Goal: Transaction & Acquisition: Purchase product/service

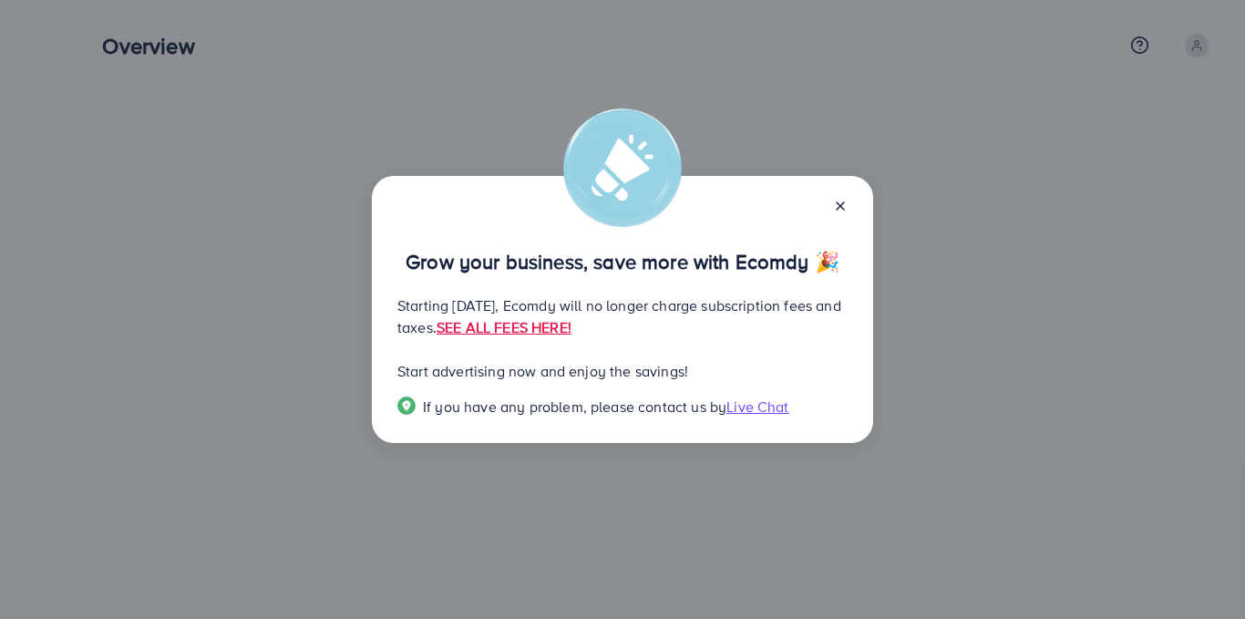
click at [483, 323] on p "Starting [DATE], Ecomdy will no longer charge subscription fees and taxes. SEE …" at bounding box center [622, 316] width 450 height 44
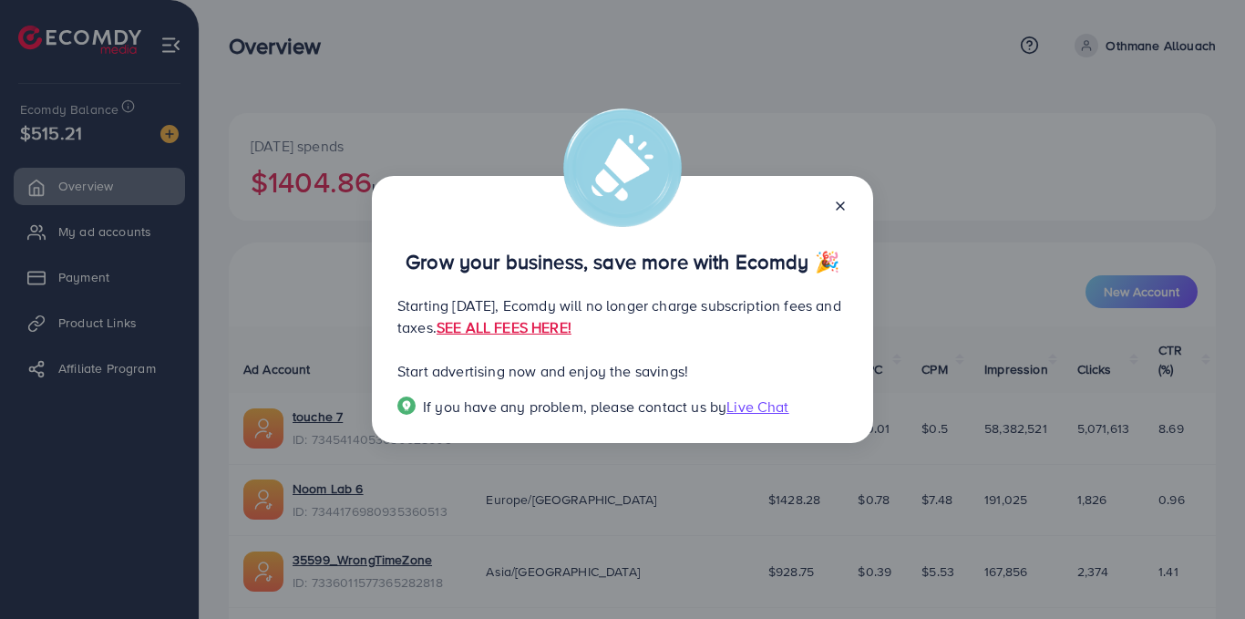
click at [422, 299] on p "Starting [DATE], Ecomdy will no longer charge subscription fees and taxes. SEE …" at bounding box center [622, 316] width 450 height 44
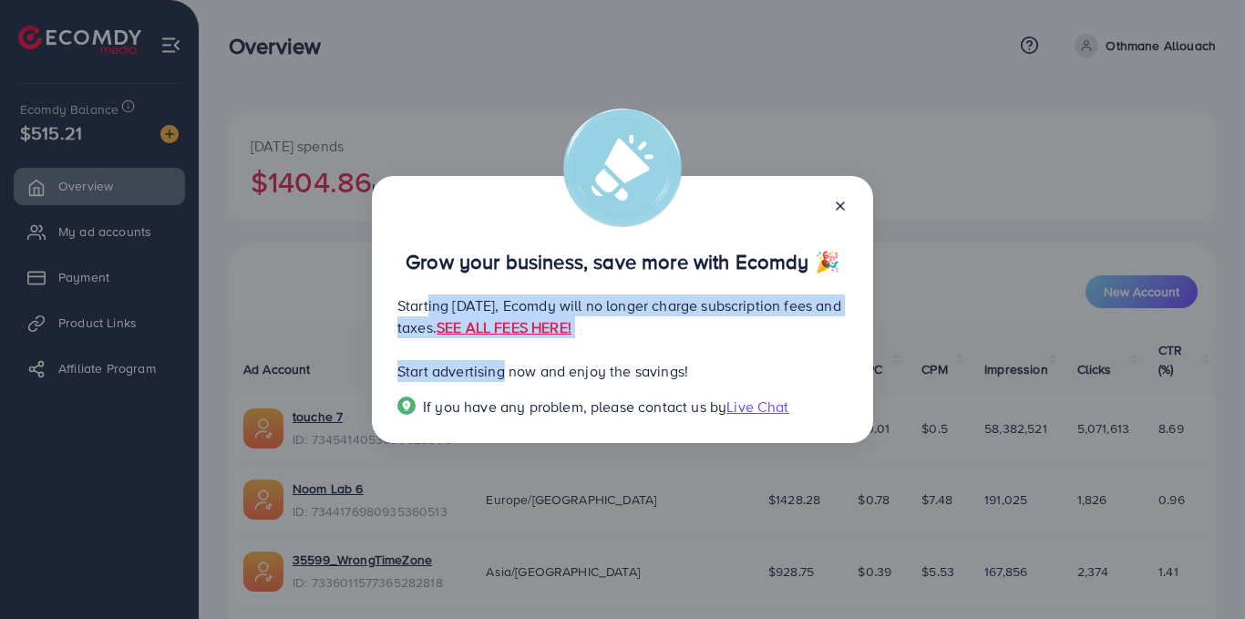
drag, startPoint x: 422, startPoint y: 299, endPoint x: 504, endPoint y: 345, distance: 94.3
click at [504, 345] on div "Grow your business, save more with Ecomdy 🎉 Starting [DATE], Ecomdy will no lon…" at bounding box center [622, 310] width 501 height 268
click at [487, 334] on p "Starting [DATE], Ecomdy will no longer charge subscription fees and taxes. SEE …" at bounding box center [622, 316] width 450 height 44
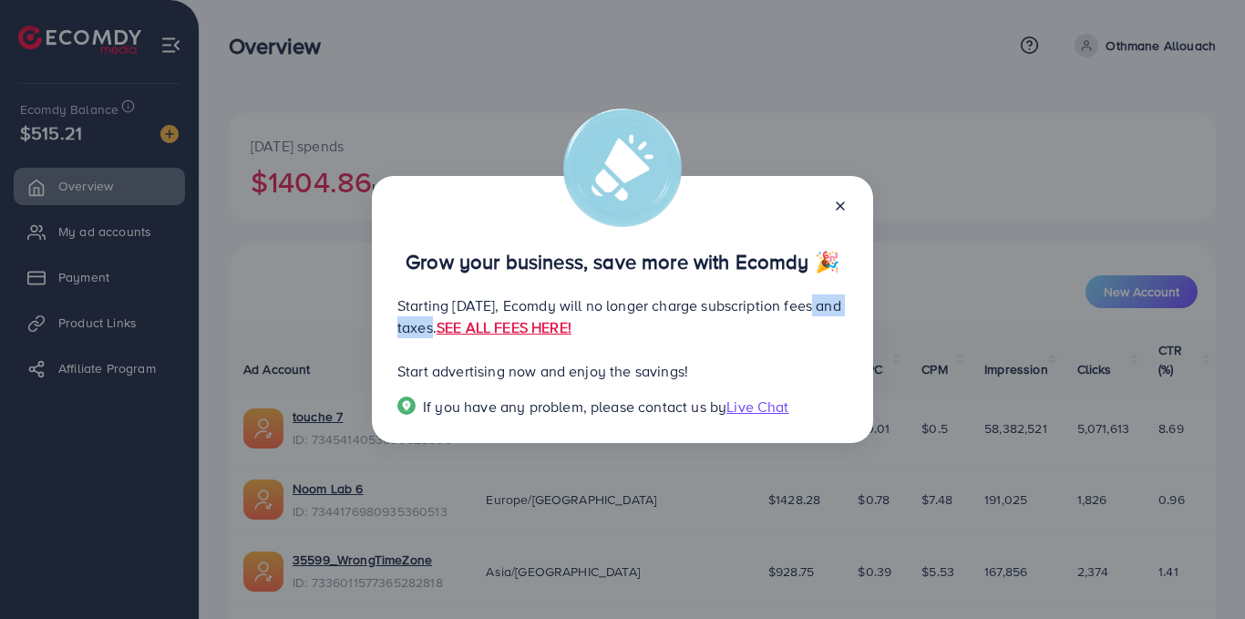
drag, startPoint x: 454, startPoint y: 327, endPoint x: 488, endPoint y: 333, distance: 35.1
click at [488, 333] on p "Starting [DATE], Ecomdy will no longer charge subscription fees and taxes. SEE …" at bounding box center [622, 316] width 450 height 44
click at [571, 334] on link "SEE ALL FEES HERE!" at bounding box center [503, 327] width 135 height 20
click at [847, 207] on icon at bounding box center [840, 206] width 15 height 15
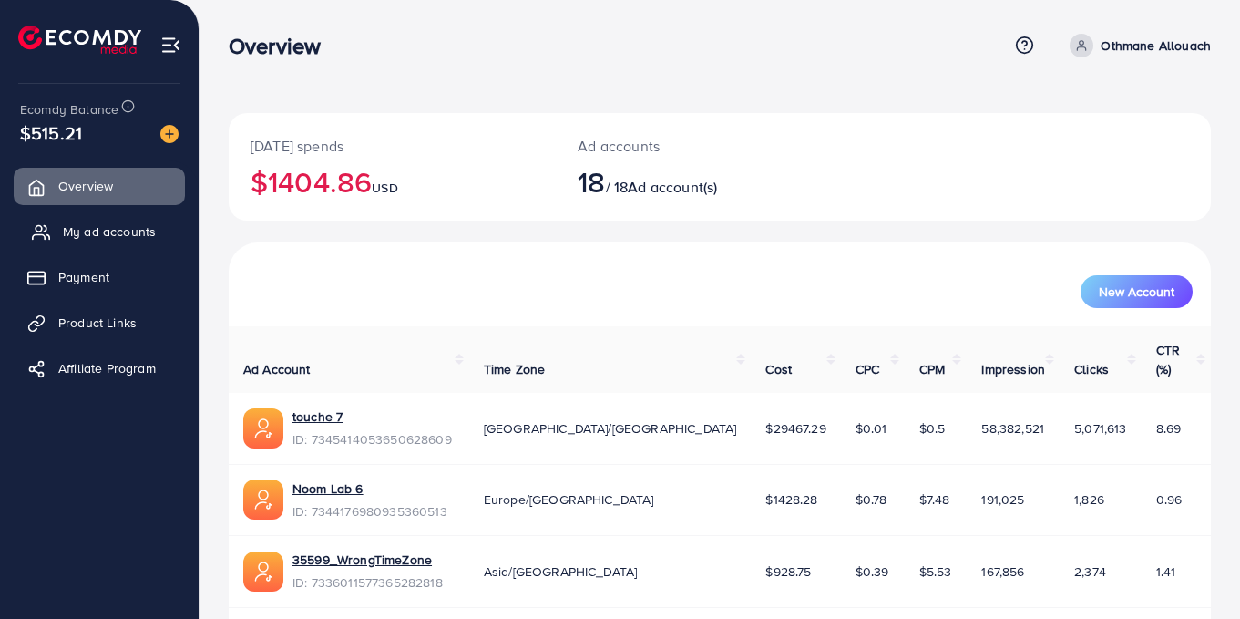
scroll to position [1, 0]
click at [137, 225] on span "My ad accounts" at bounding box center [109, 231] width 93 height 18
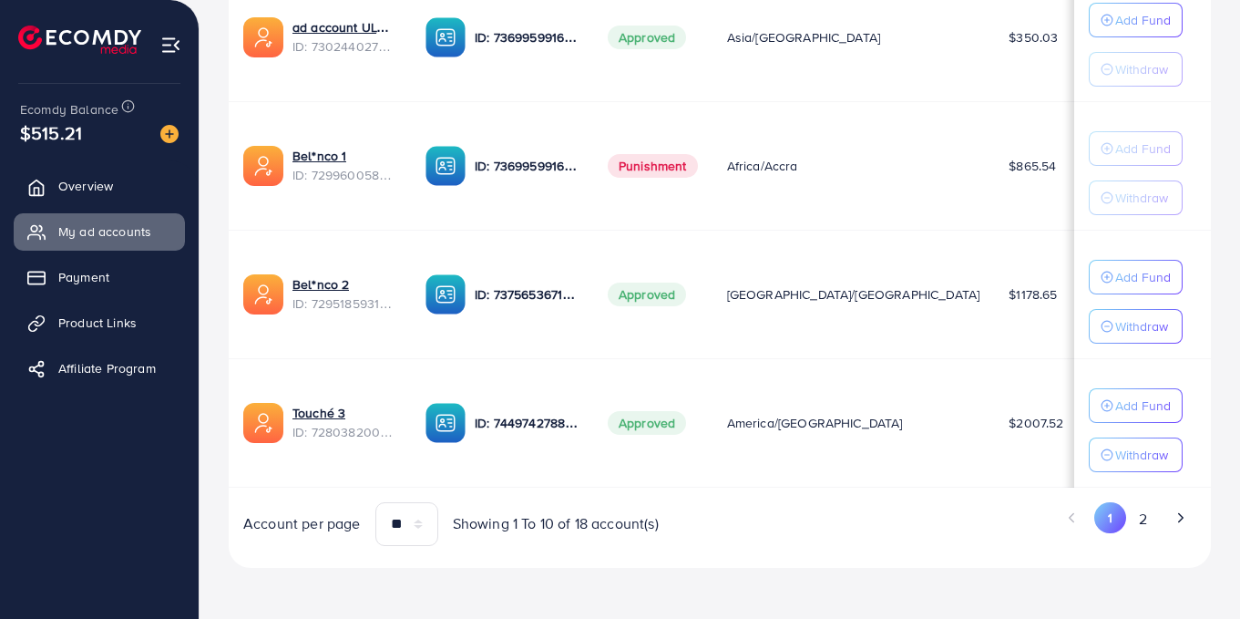
scroll to position [1243, 0]
click at [1159, 518] on button "2" at bounding box center [1142, 519] width 33 height 34
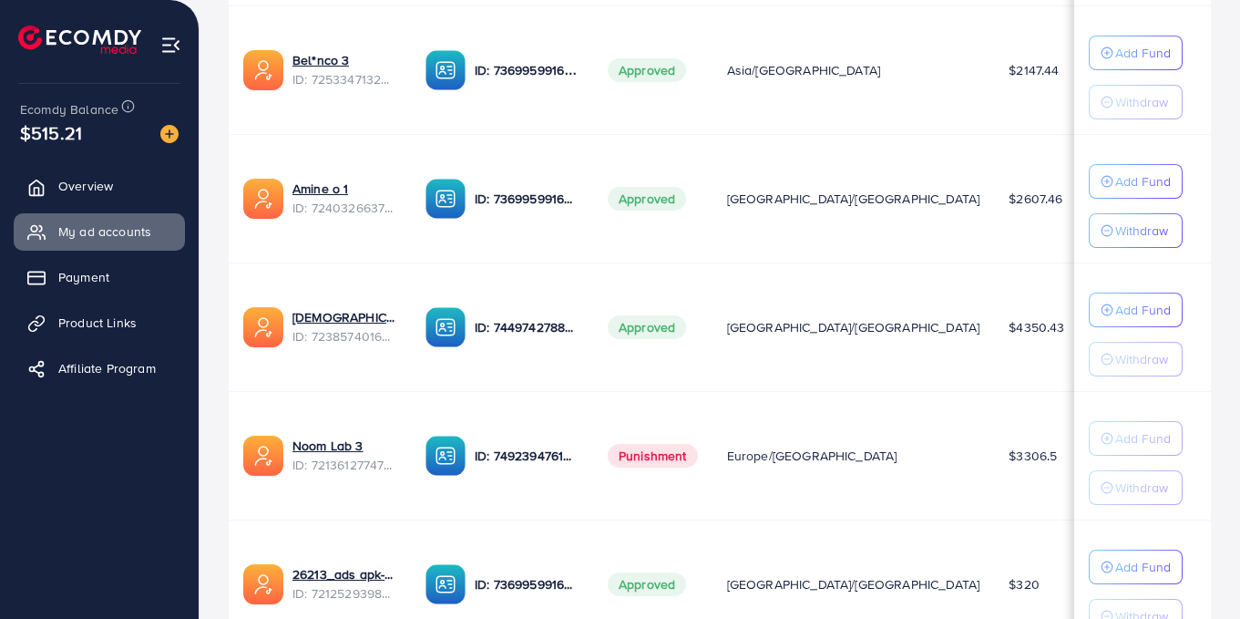
scroll to position [544, 0]
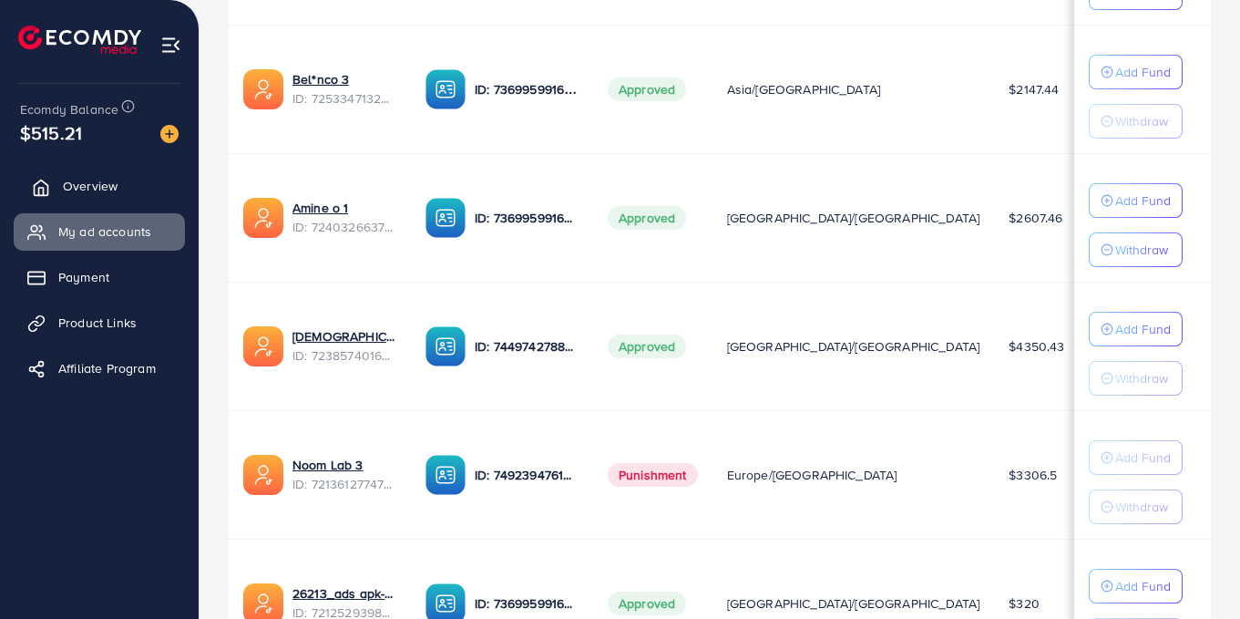
click at [66, 175] on link "Overview" at bounding box center [99, 186] width 171 height 36
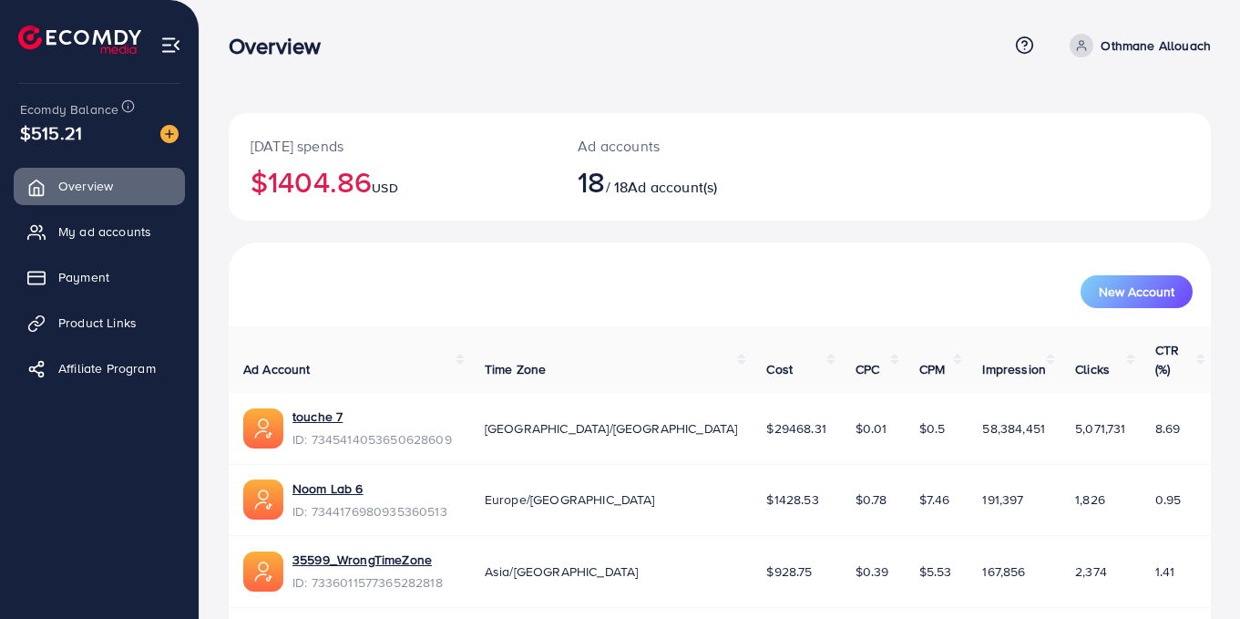
drag, startPoint x: 272, startPoint y: 180, endPoint x: 372, endPoint y: 200, distance: 102.2
click at [372, 199] on h2 "$1404.86 USD" at bounding box center [392, 181] width 283 height 35
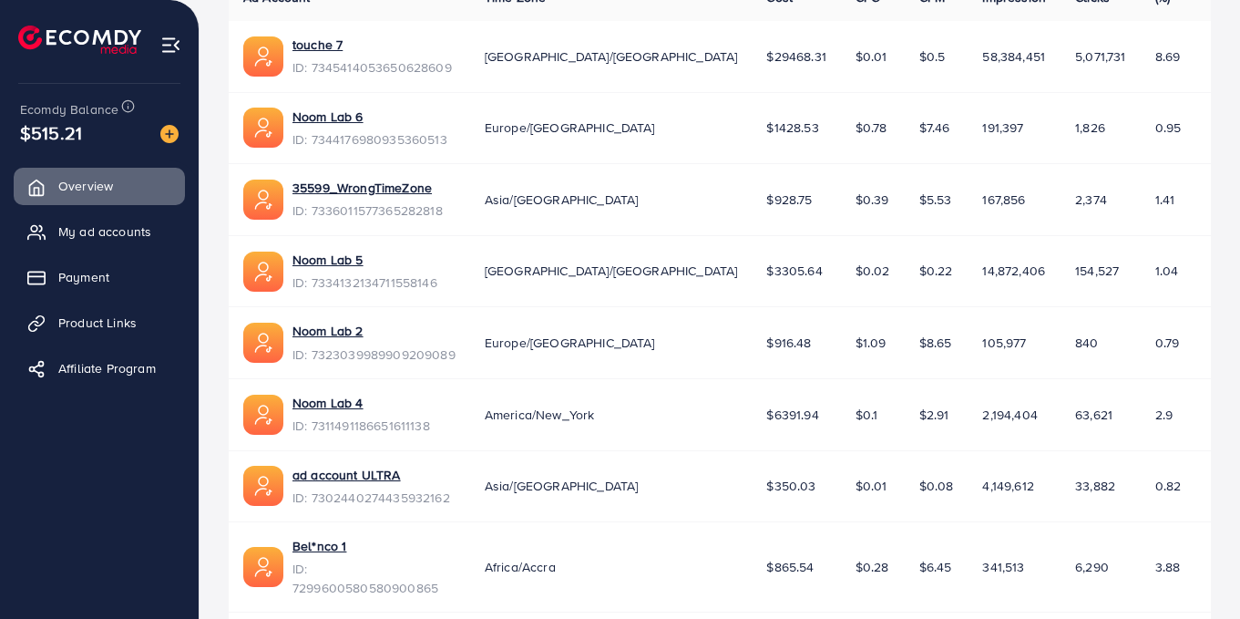
scroll to position [249, 0]
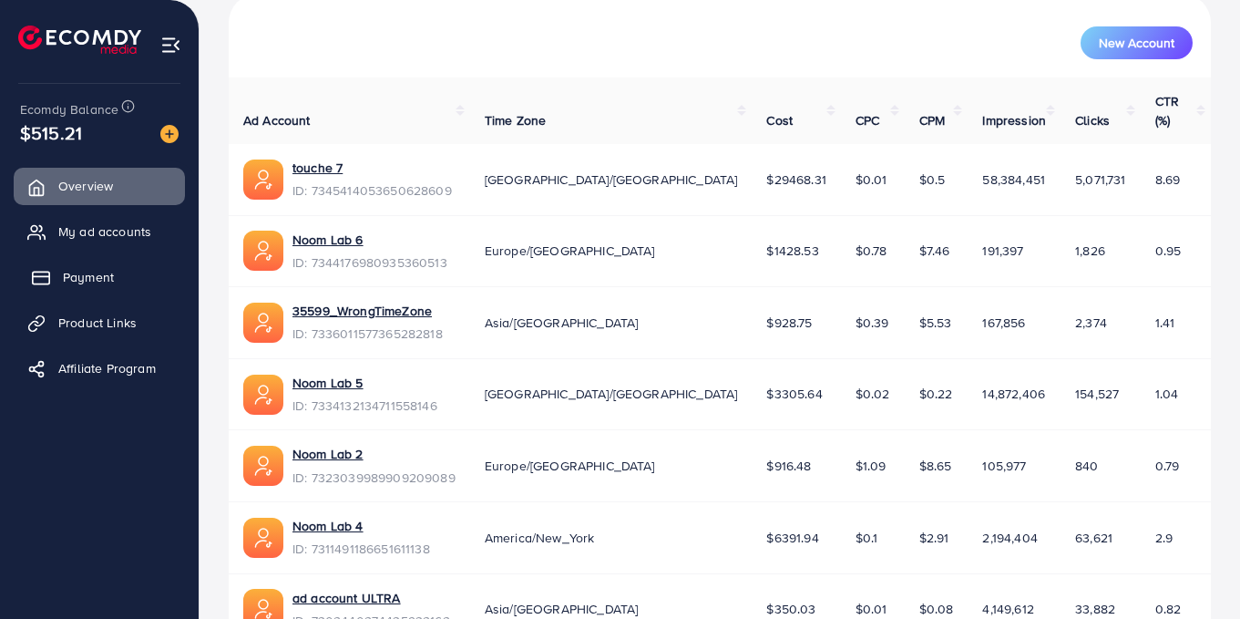
click at [81, 272] on span "Payment" at bounding box center [88, 277] width 51 height 18
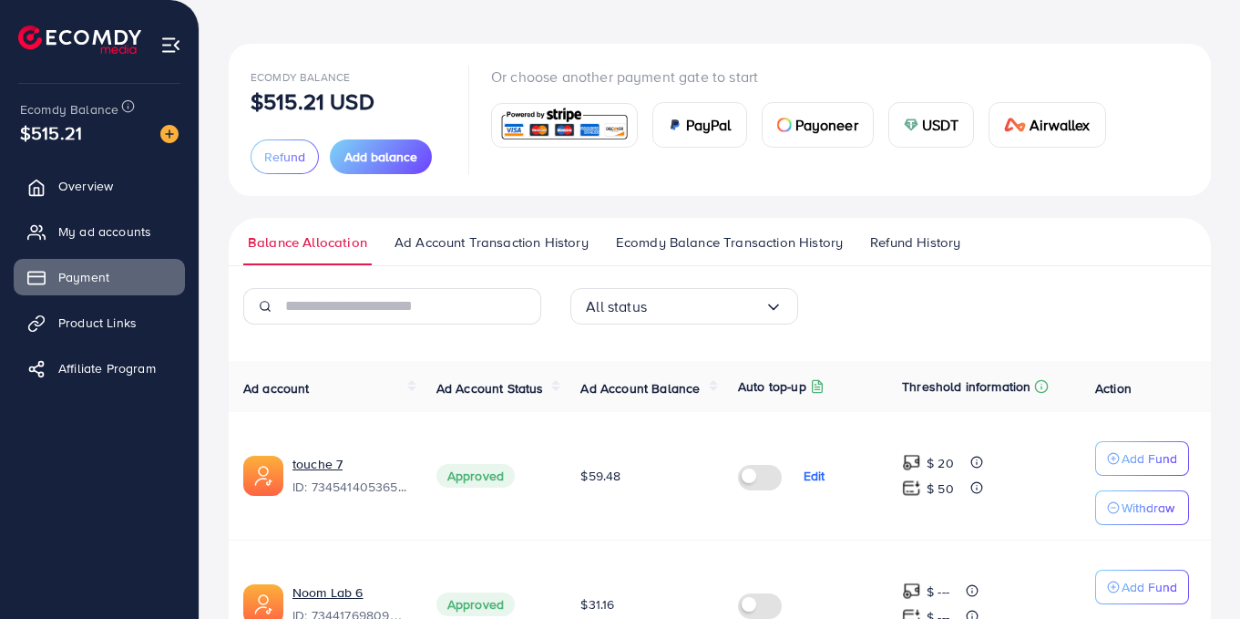
scroll to position [67, 0]
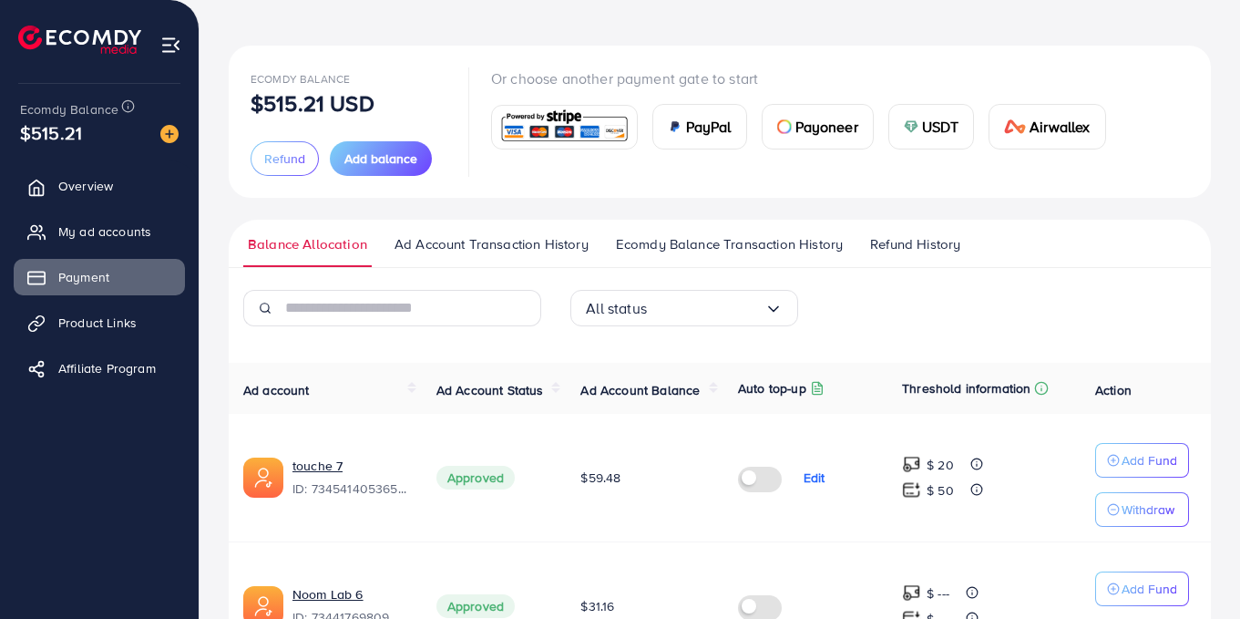
click at [496, 255] on link "Ad Account Transaction History" at bounding box center [491, 250] width 203 height 33
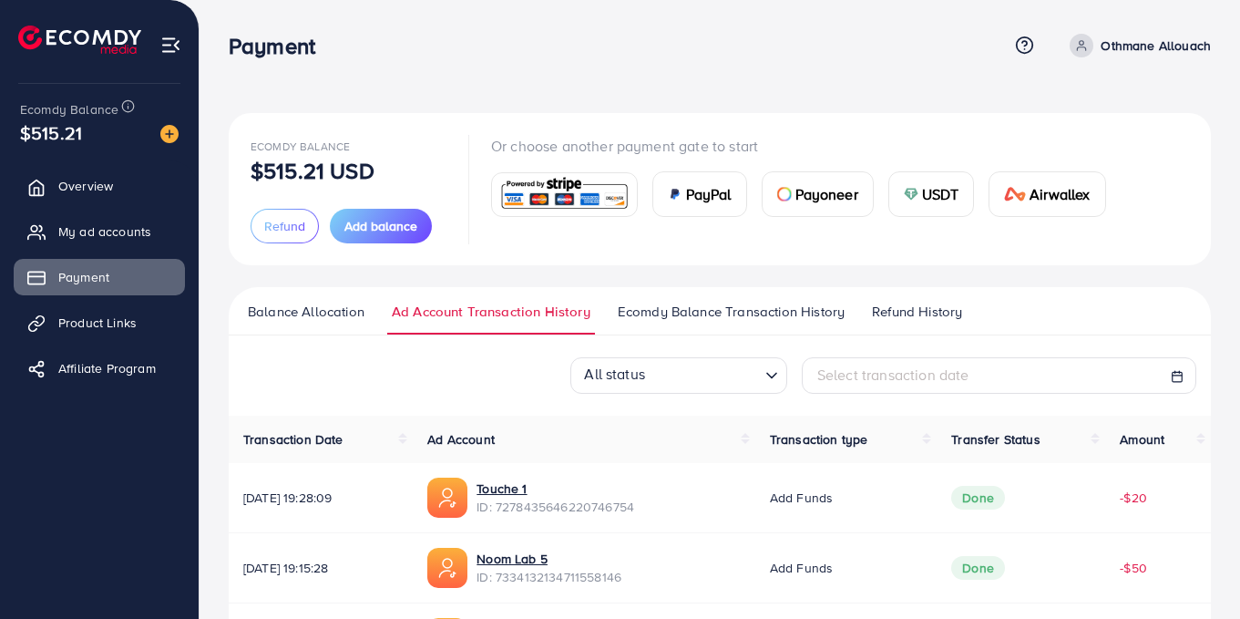
click at [682, 318] on span "Ecomdy Balance Transaction History" at bounding box center [731, 312] width 227 height 20
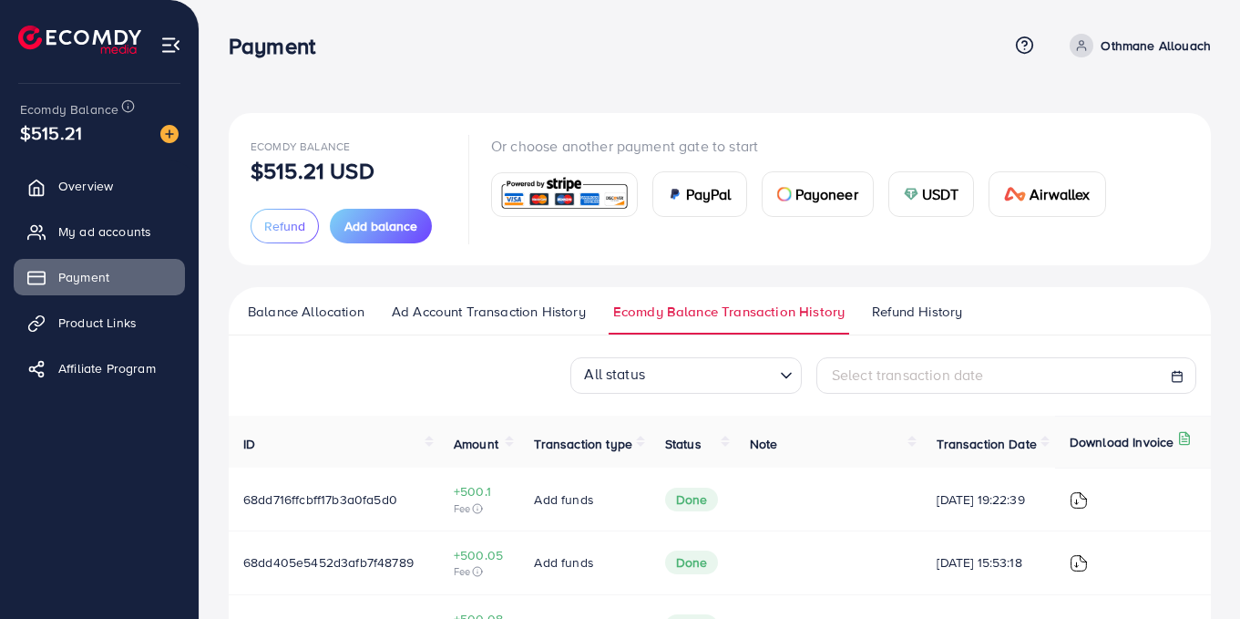
click at [887, 308] on span "Refund History" at bounding box center [917, 312] width 90 height 20
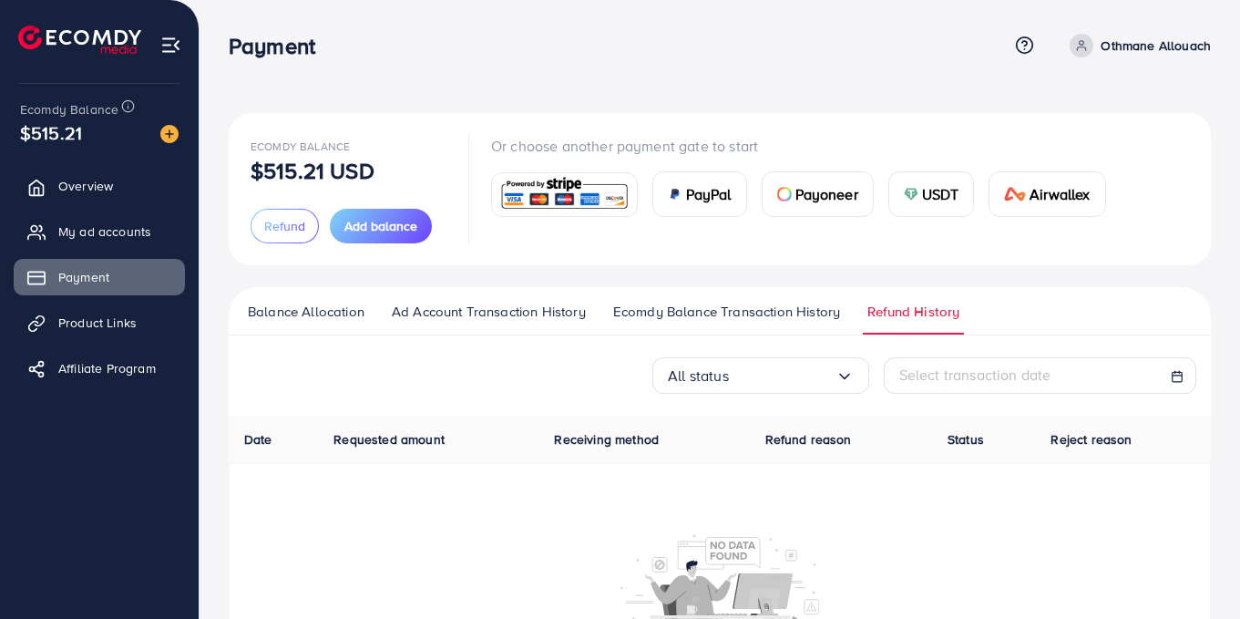
scroll to position [154, 0]
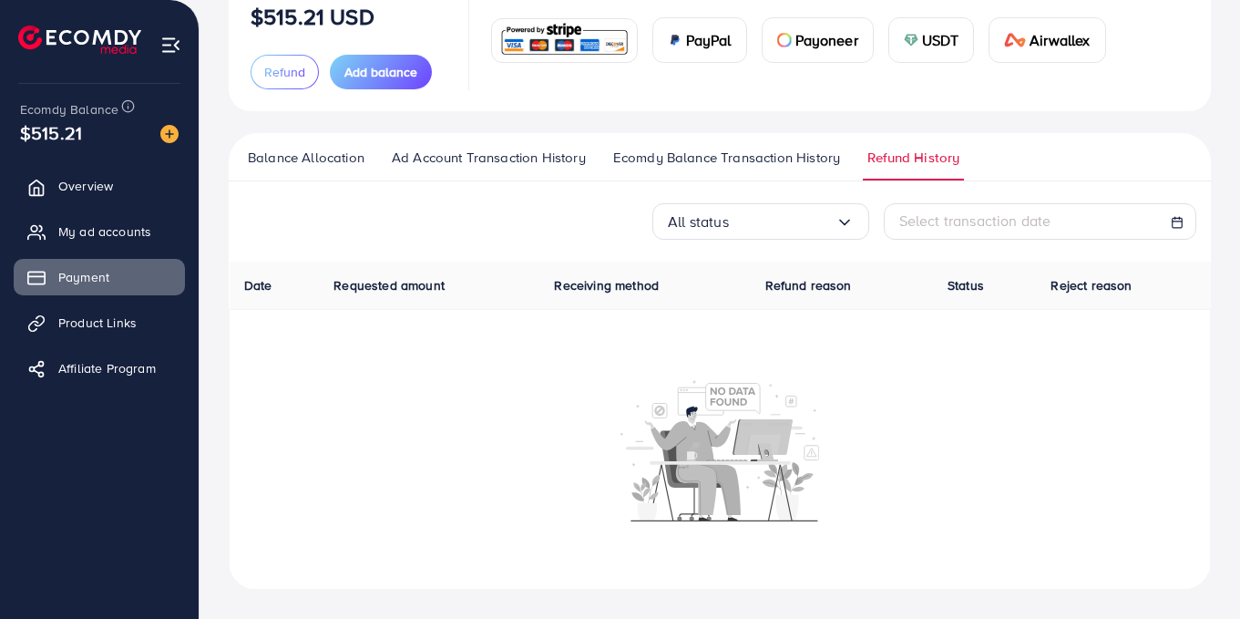
click at [681, 172] on link "Ecomdy Balance Transaction History" at bounding box center [727, 164] width 236 height 33
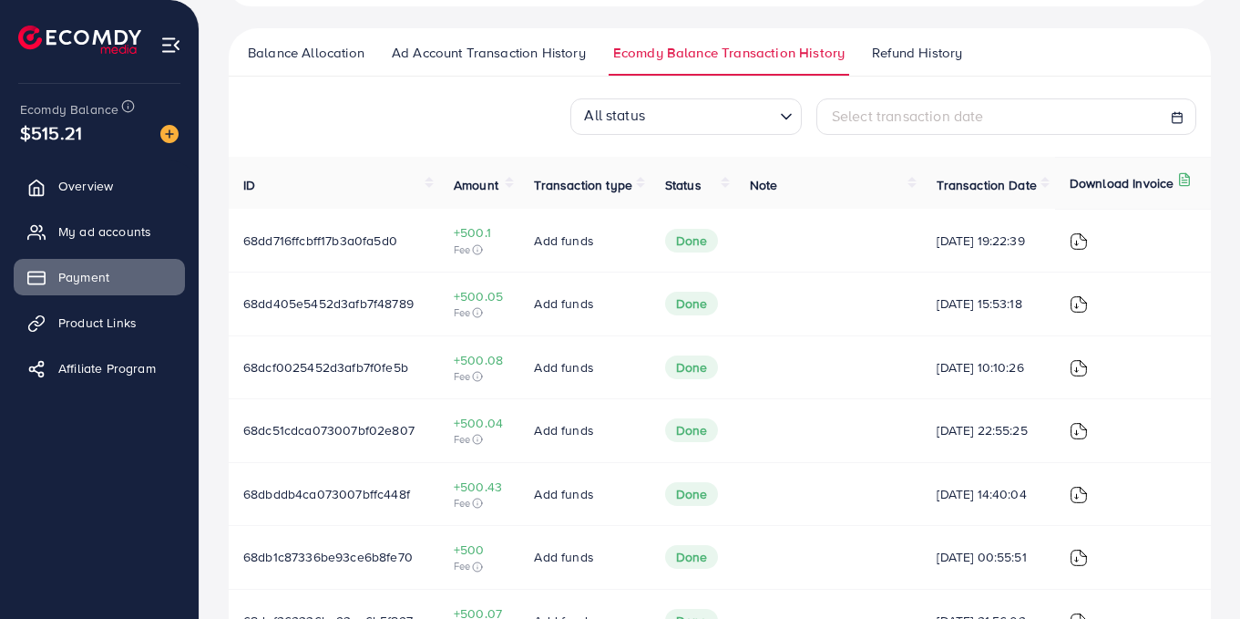
scroll to position [260, 0]
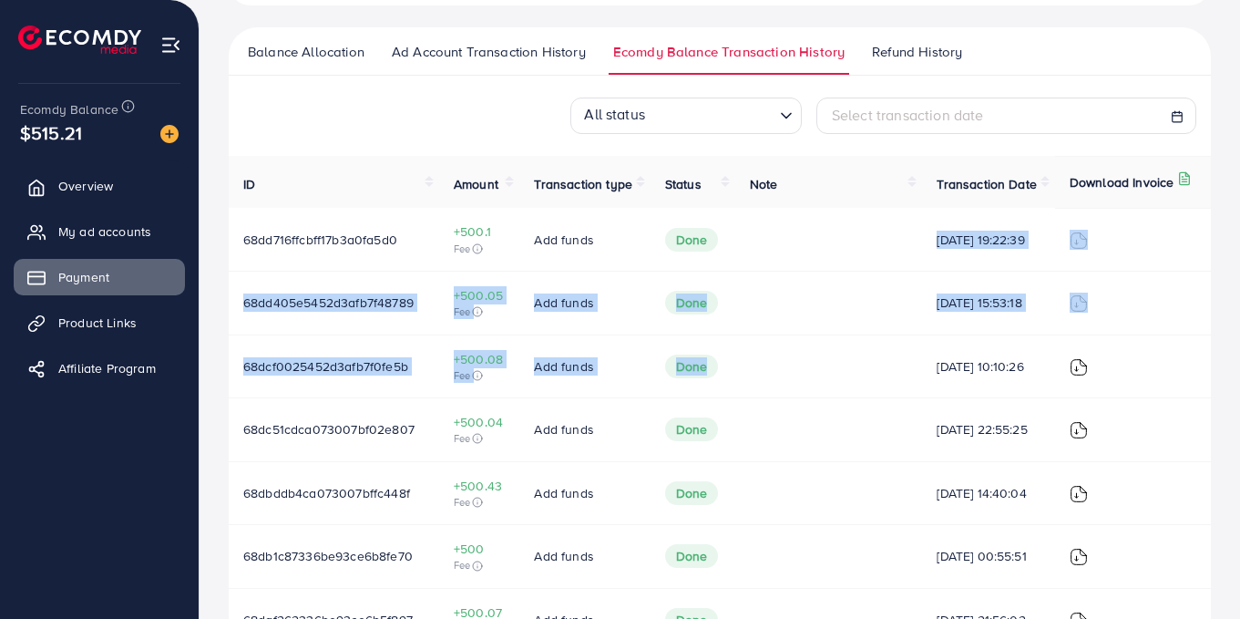
drag, startPoint x: 847, startPoint y: 373, endPoint x: 825, endPoint y: 235, distance: 139.5
click at [826, 235] on tbody "68dd716ffcbff17b3a0fa5d0 +500.1 Fee Add funds Done [DATE] 19:22:39 68dd405e5452…" at bounding box center [720, 524] width 982 height 633
click at [820, 338] on td at bounding box center [828, 366] width 187 height 64
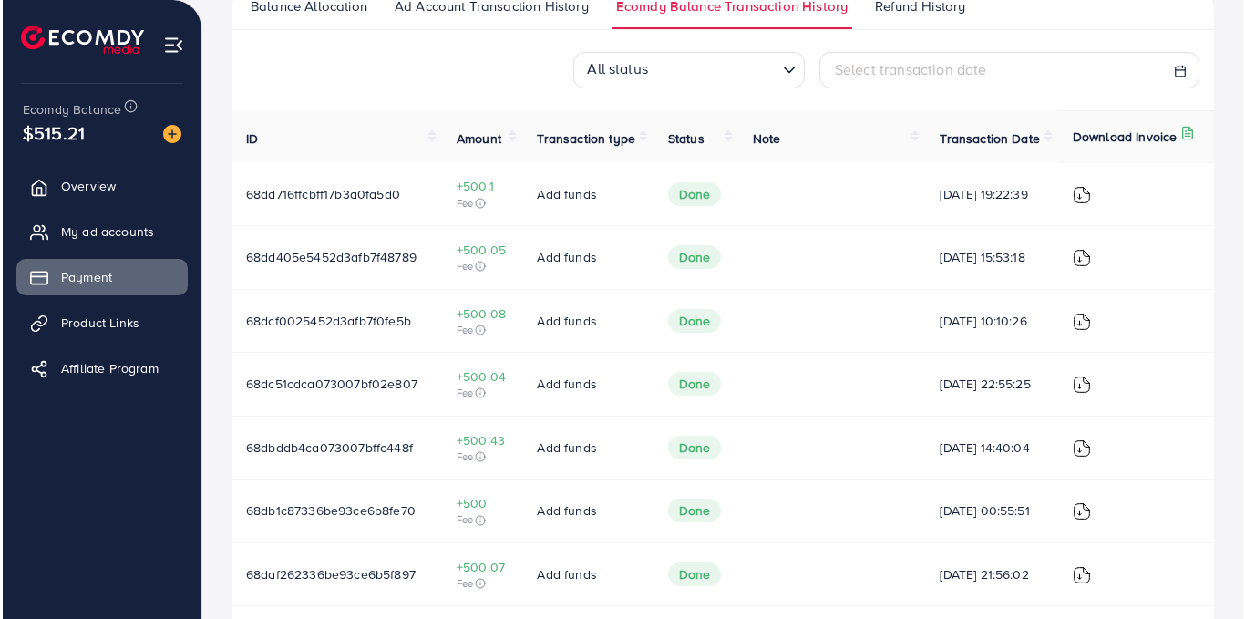
scroll to position [306, 0]
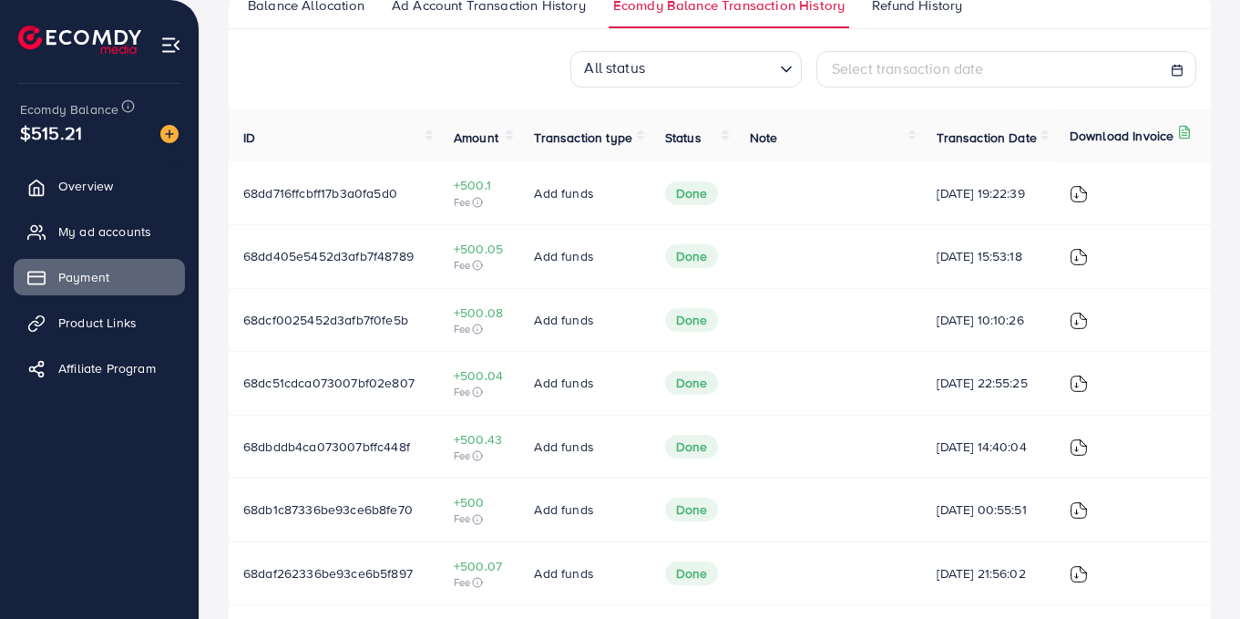
click at [1083, 190] on img at bounding box center [1079, 194] width 18 height 18
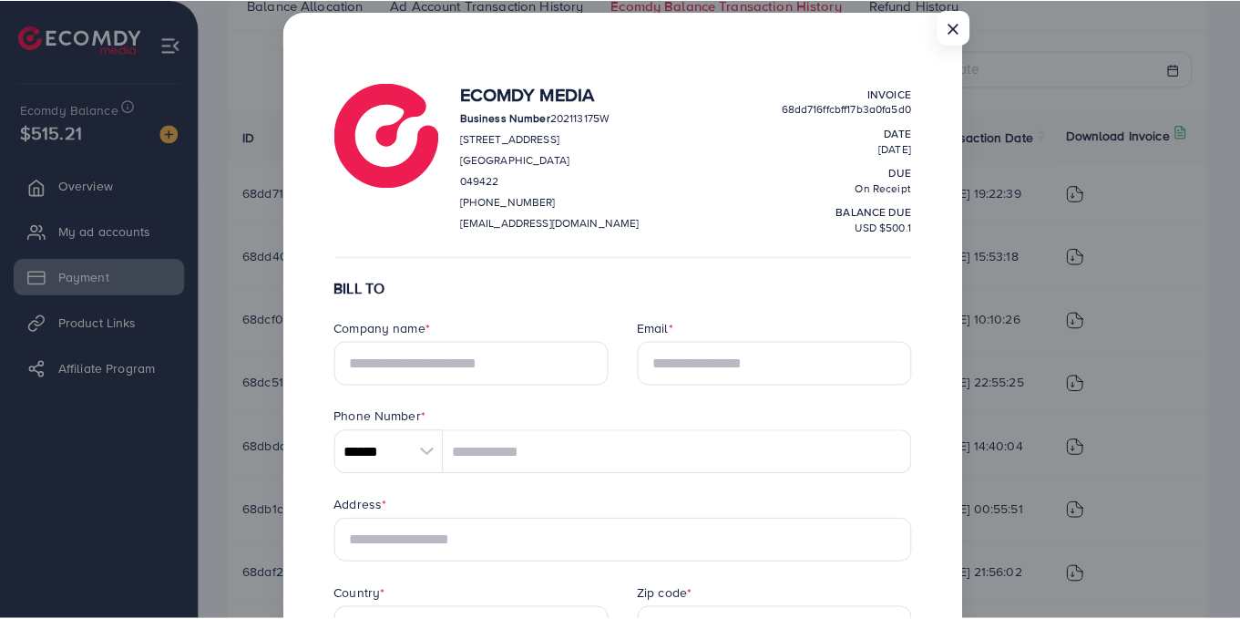
scroll to position [0, 0]
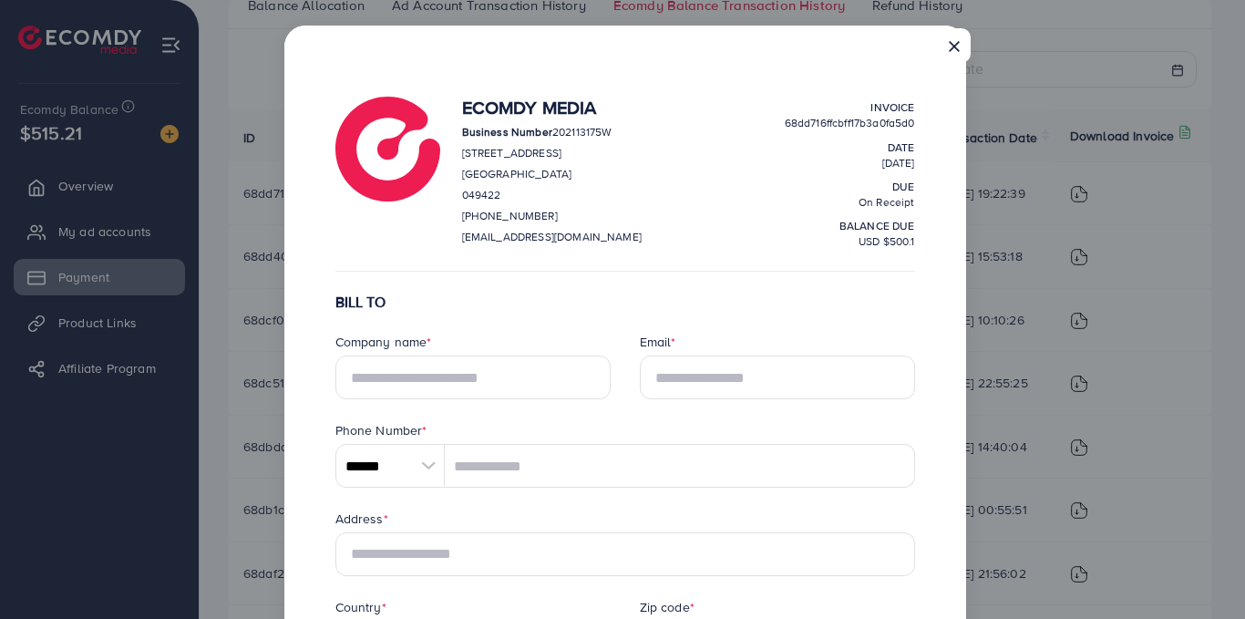
click at [956, 41] on button "×" at bounding box center [954, 45] width 33 height 35
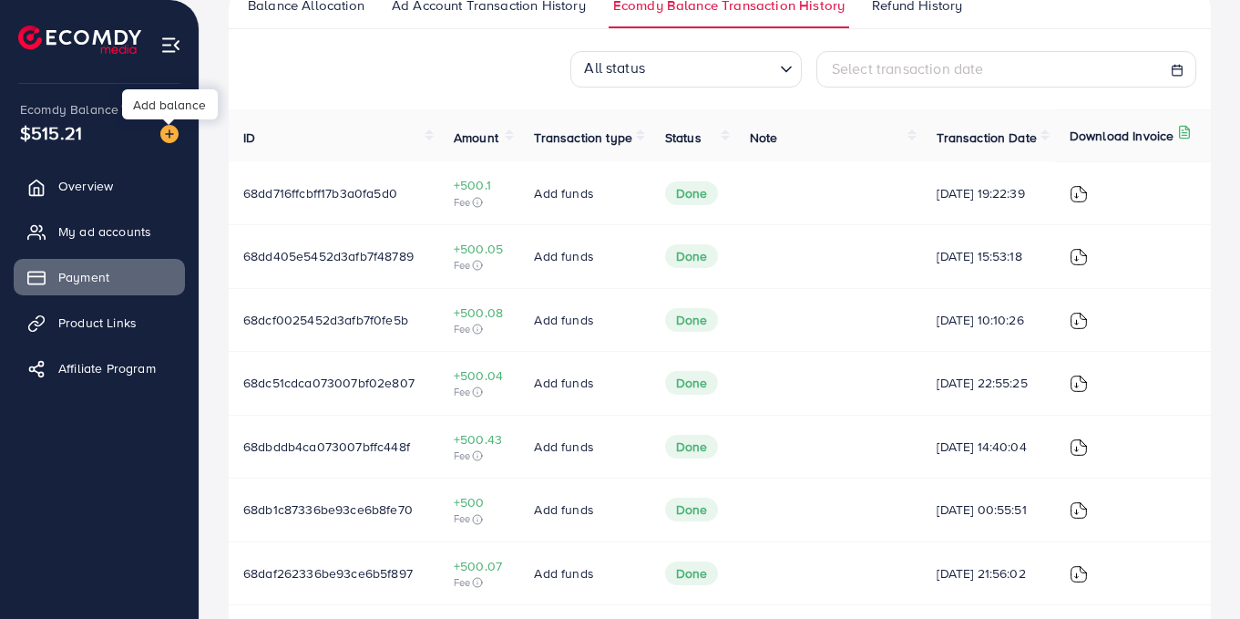
click at [167, 124] on div at bounding box center [169, 121] width 12 height 5
click at [167, 130] on img at bounding box center [169, 134] width 18 height 18
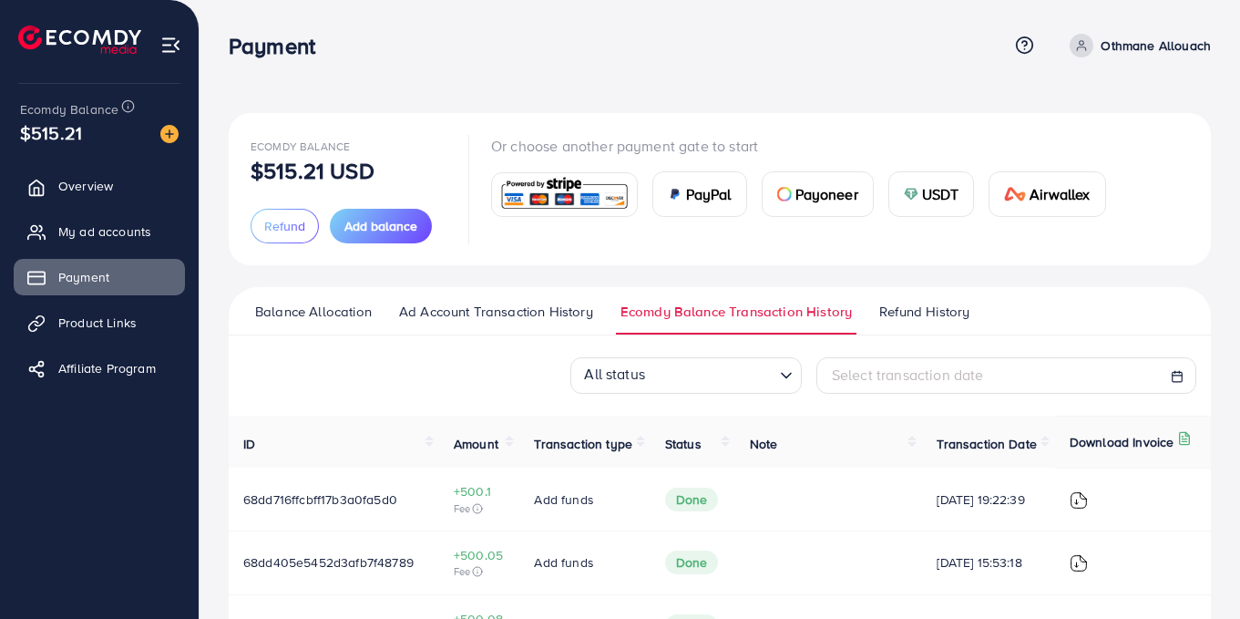
click at [175, 132] on img at bounding box center [169, 134] width 18 height 18
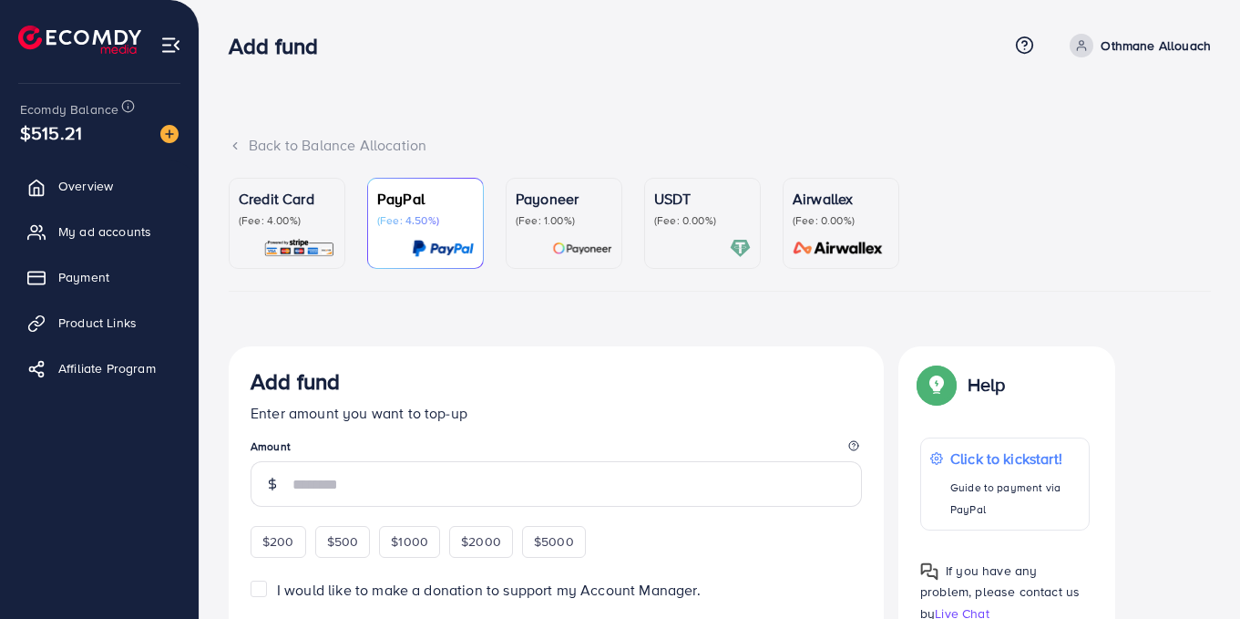
click at [660, 226] on p "(Fee: 0.00%)" at bounding box center [702, 220] width 97 height 15
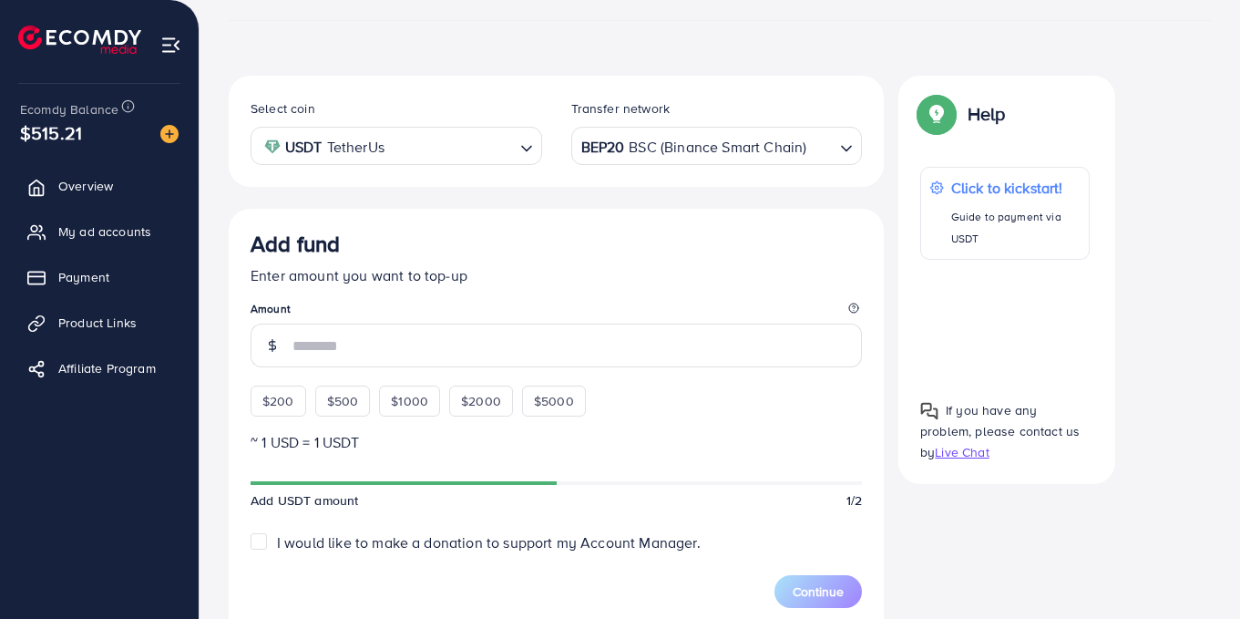
scroll to position [273, 0]
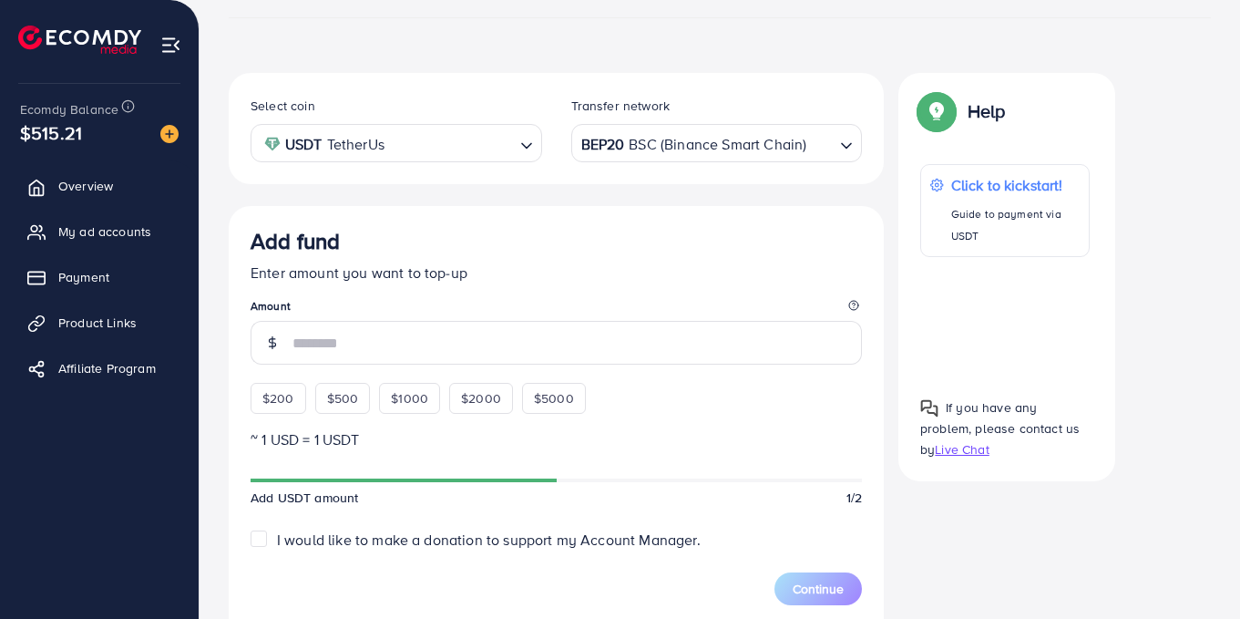
click at [621, 134] on div "BEP20 BSC (Binance Smart Chain)" at bounding box center [707, 142] width 258 height 32
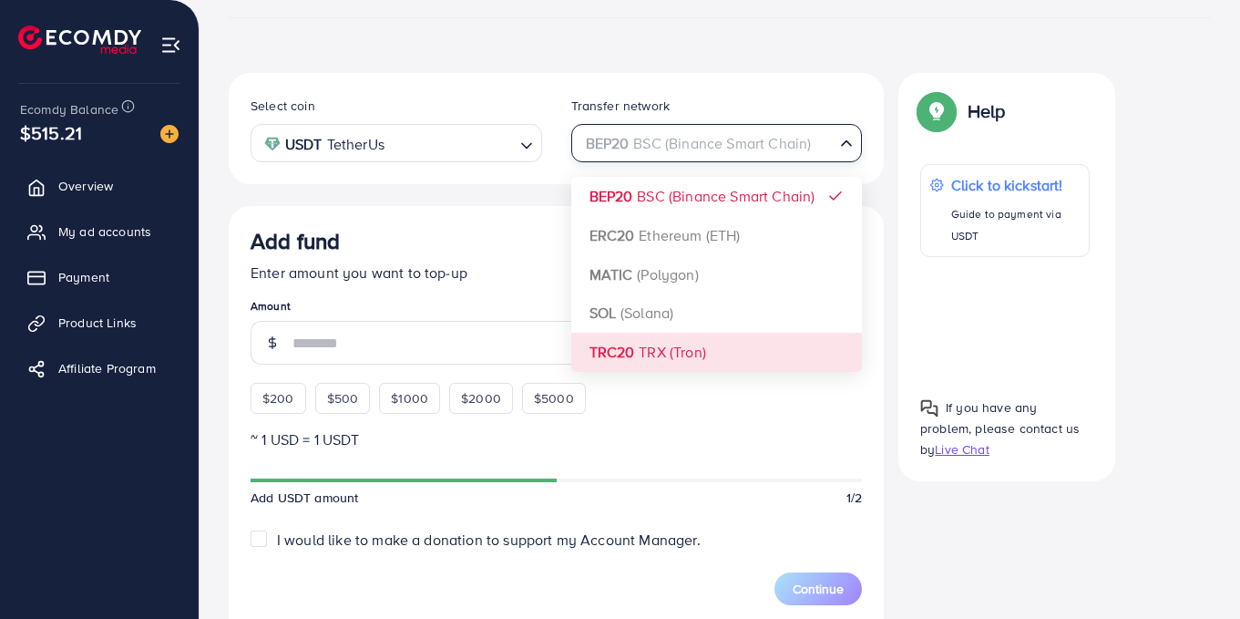
click at [652, 358] on div "Select coin USDT TetherUs Loading... Transfer network BEP20 BSC (Binance Smart …" at bounding box center [556, 524] width 655 height 903
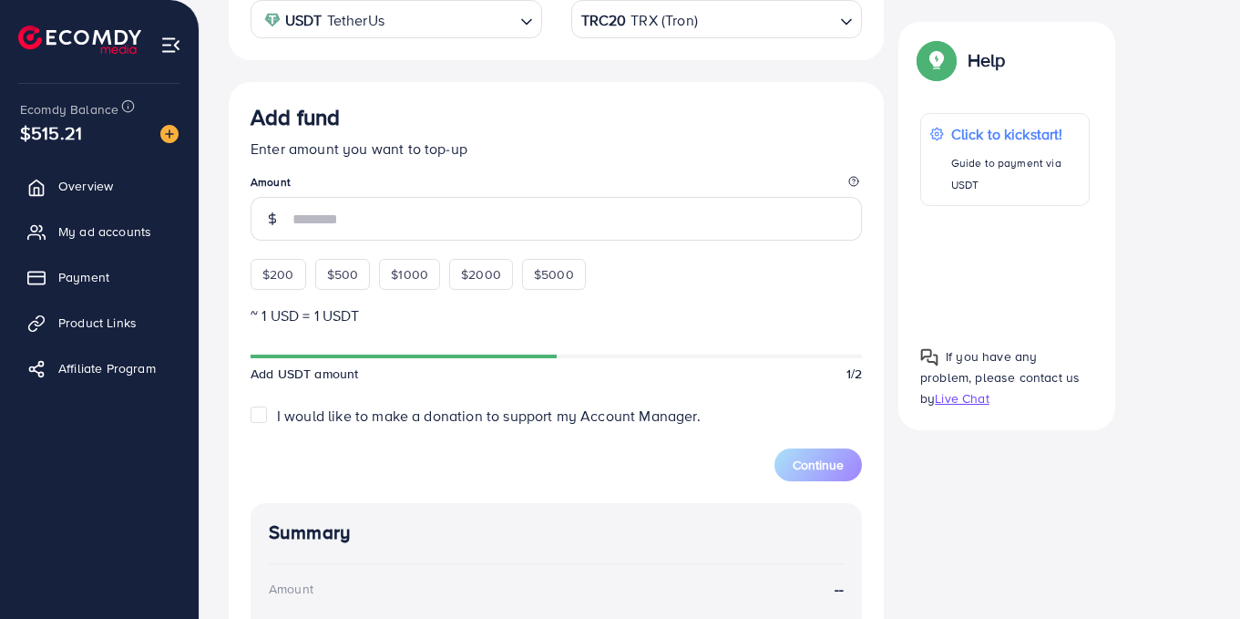
scroll to position [398, 0]
click at [542, 273] on span "$5000" at bounding box center [554, 273] width 40 height 18
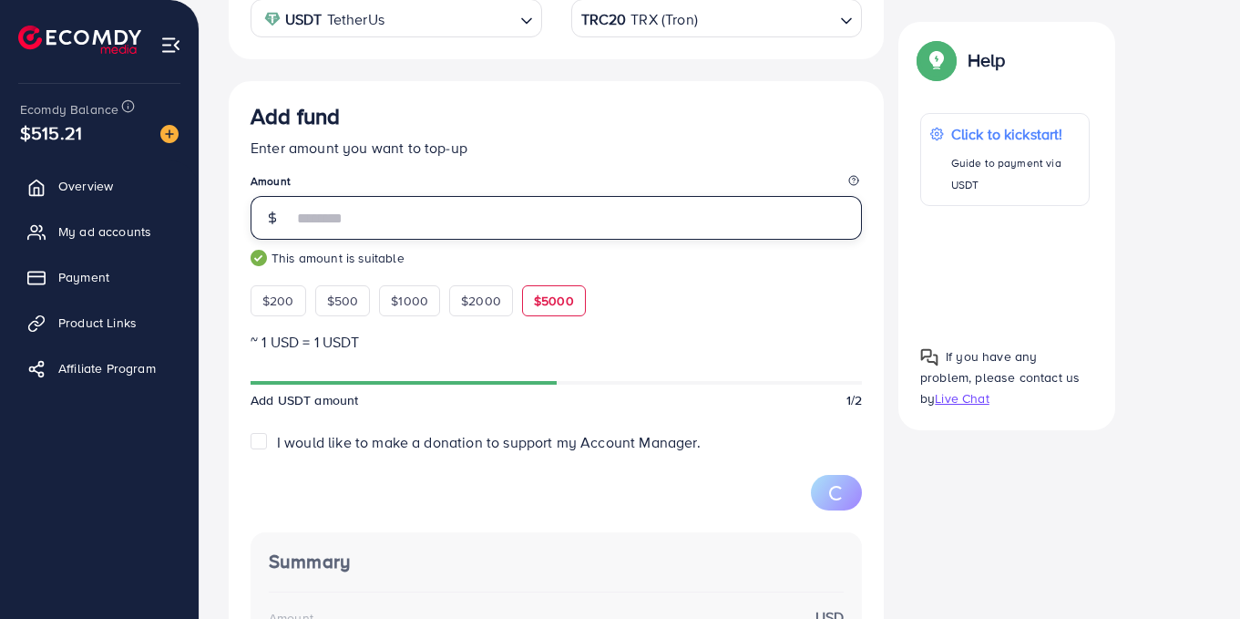
click at [491, 220] on input "****" at bounding box center [578, 218] width 570 height 44
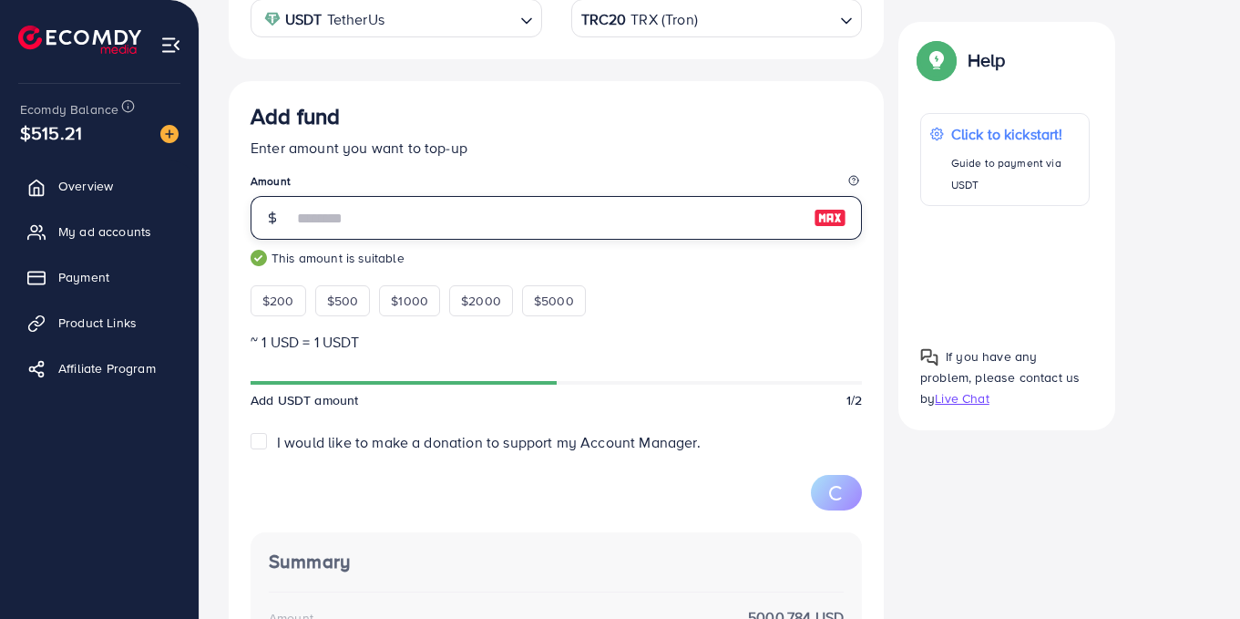
type input "******"
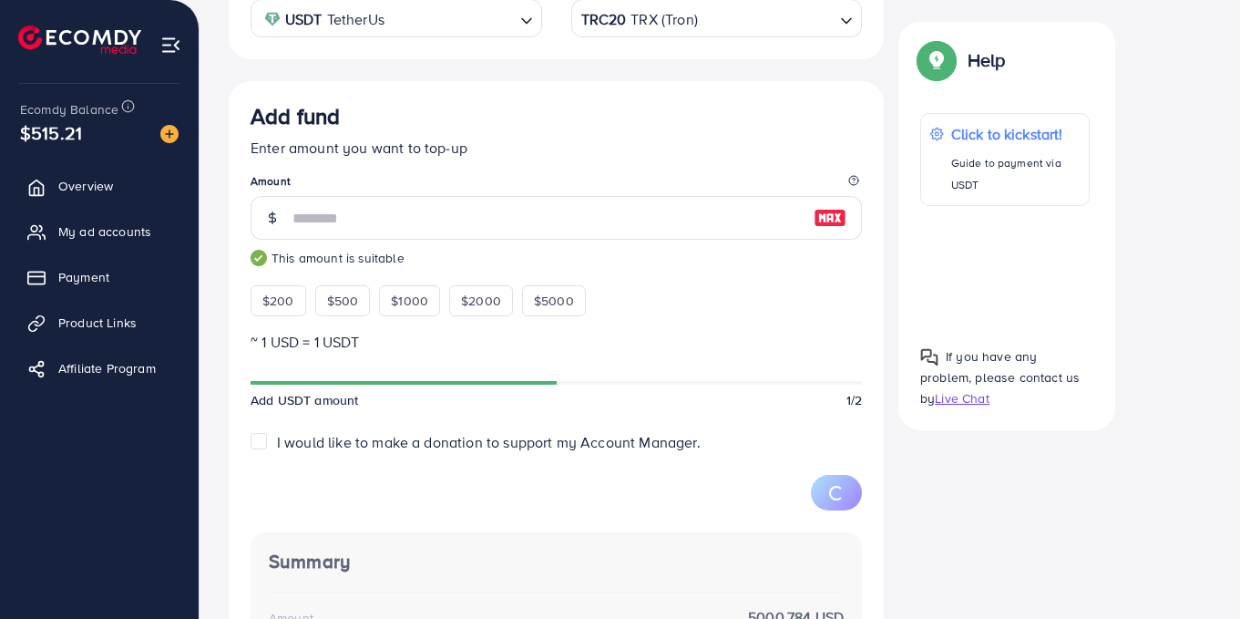
click at [592, 278] on div "$200 $500 $1000 $2000 $5000" at bounding box center [438, 296] width 374 height 40
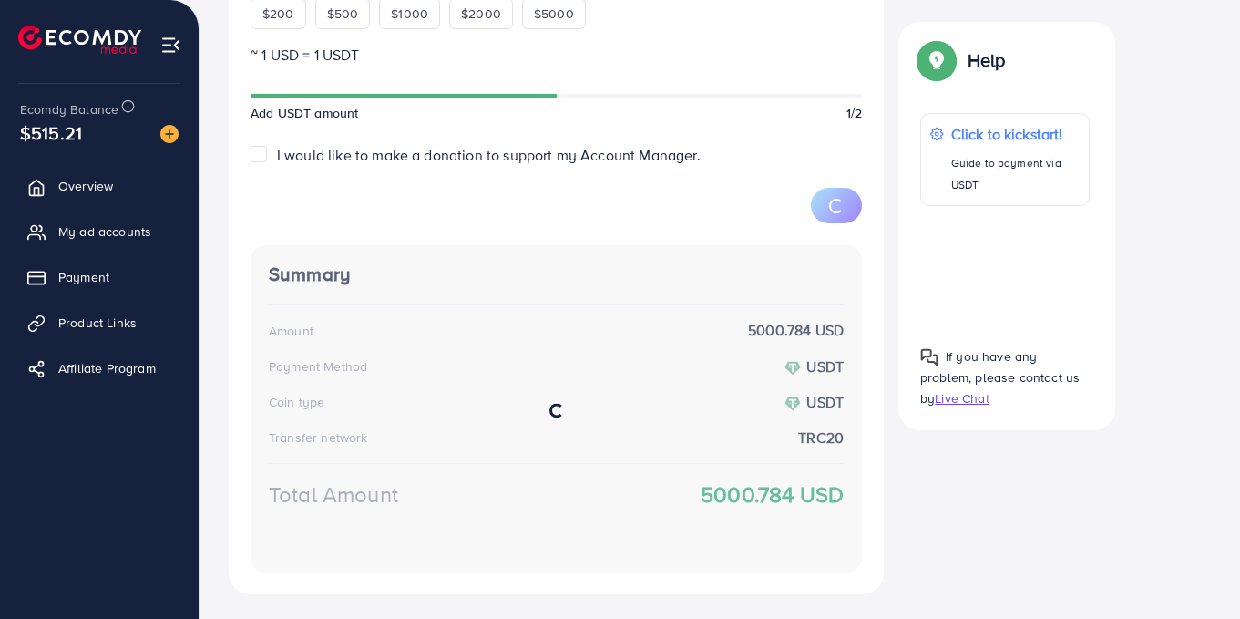
scroll to position [686, 0]
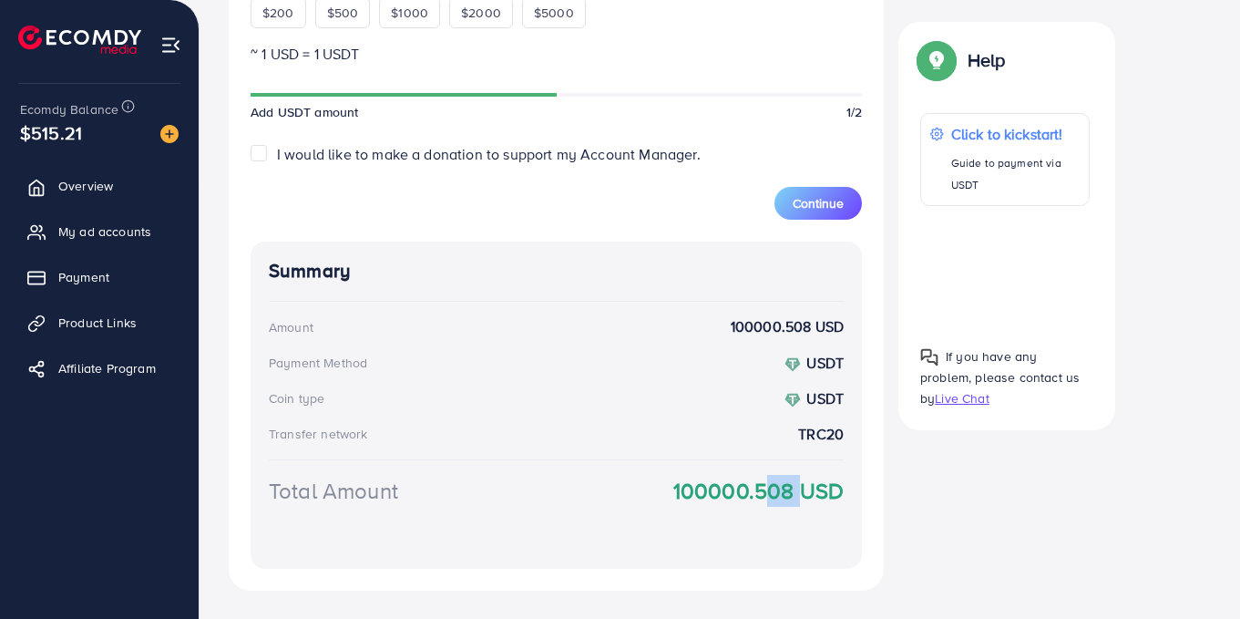
drag, startPoint x: 759, startPoint y: 480, endPoint x: 803, endPoint y: 492, distance: 45.3
click at [801, 491] on strong "100000.508 USD" at bounding box center [758, 491] width 170 height 32
click at [803, 492] on strong "100000.508 USD" at bounding box center [758, 491] width 170 height 32
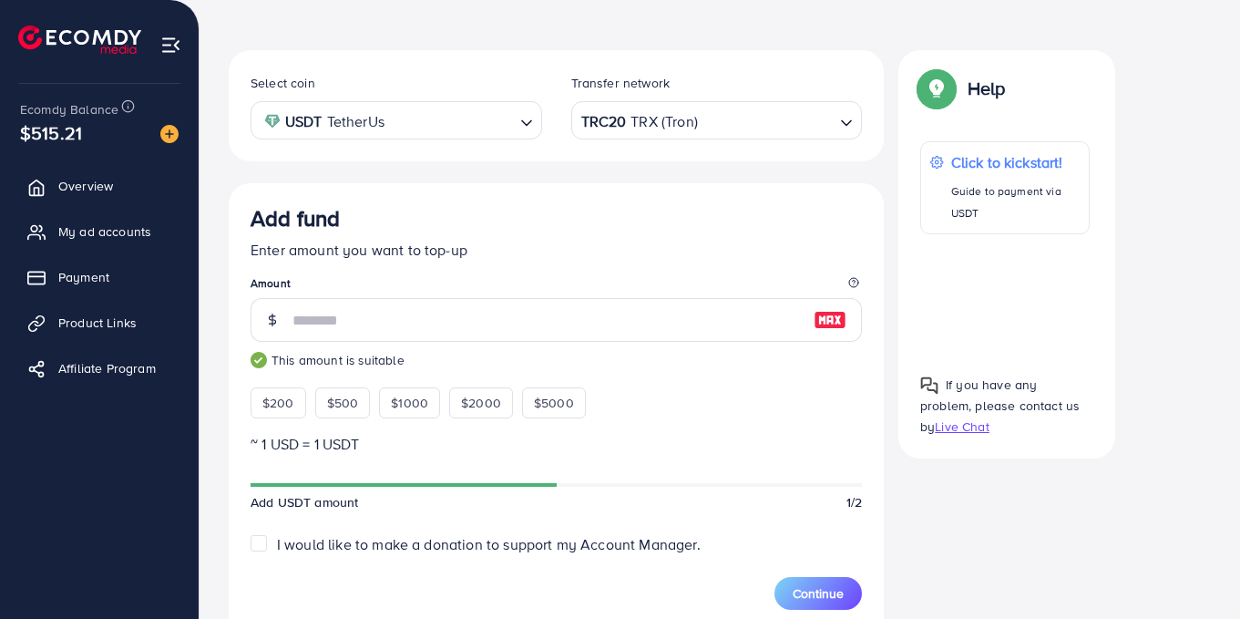
scroll to position [297, 0]
click at [840, 320] on img at bounding box center [830, 319] width 33 height 22
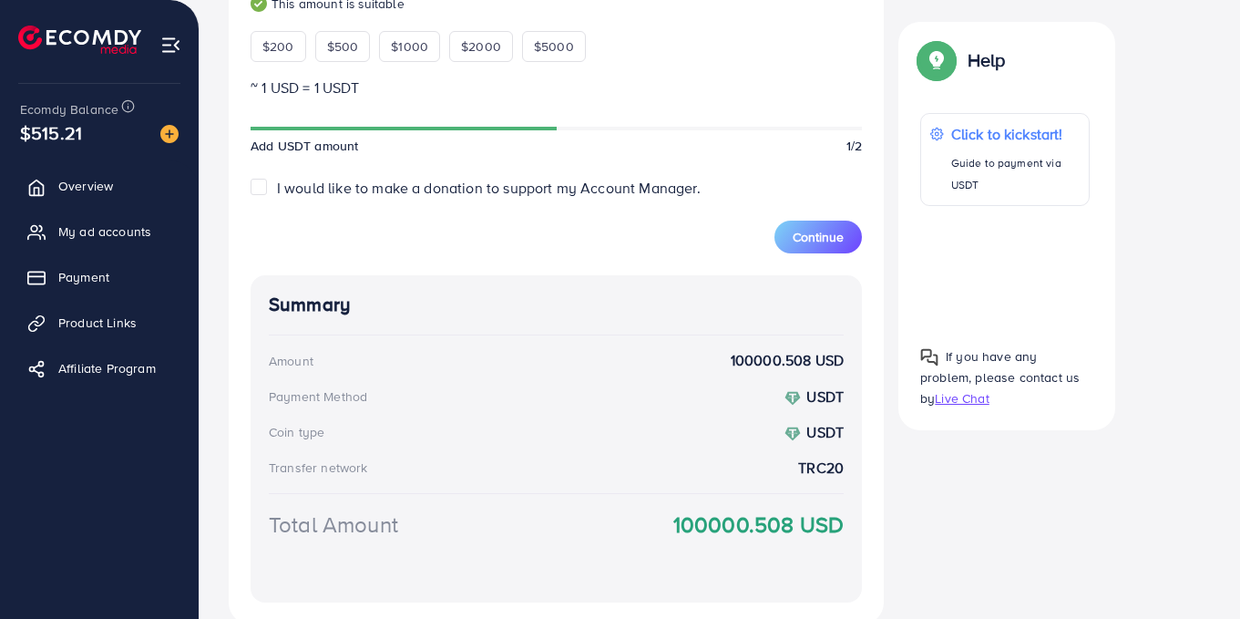
scroll to position [655, 0]
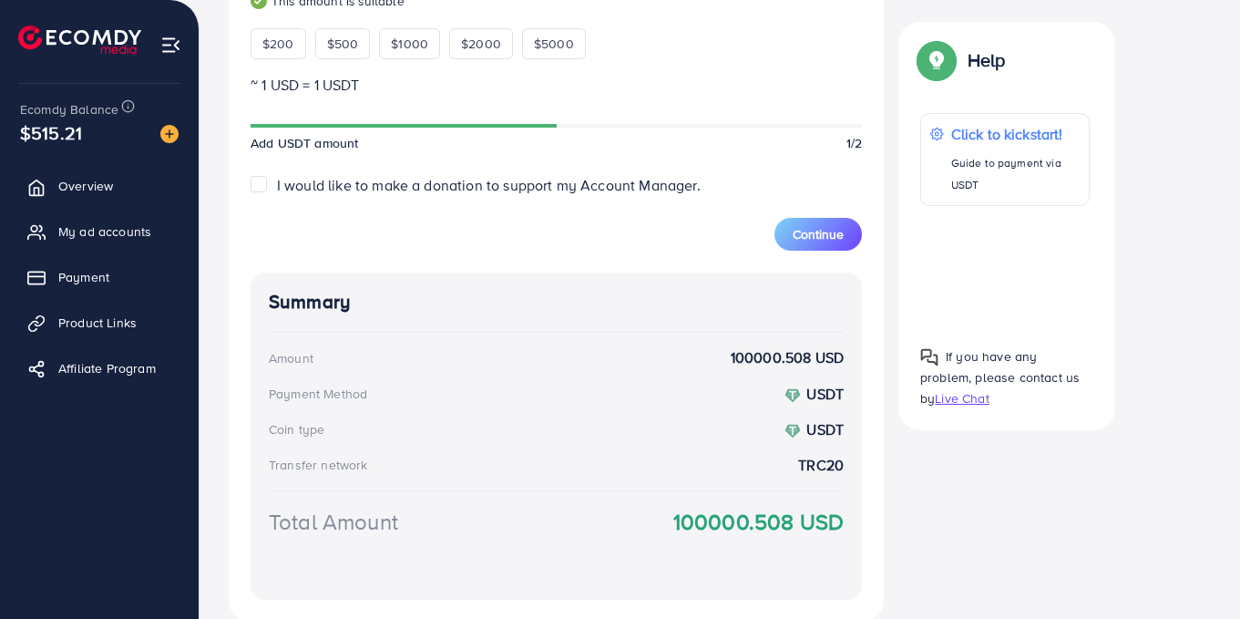
click at [348, 190] on span "I would like to make a donation to support my Account Manager." at bounding box center [489, 185] width 424 height 20
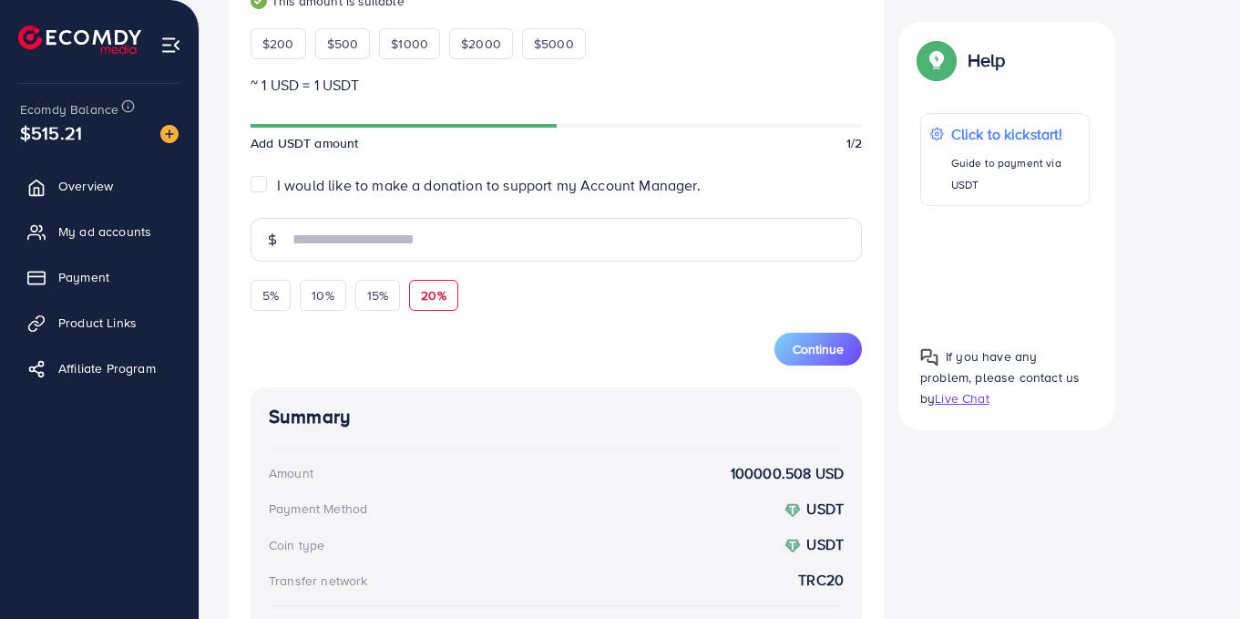
click at [429, 296] on span "20%" at bounding box center [433, 295] width 25 height 18
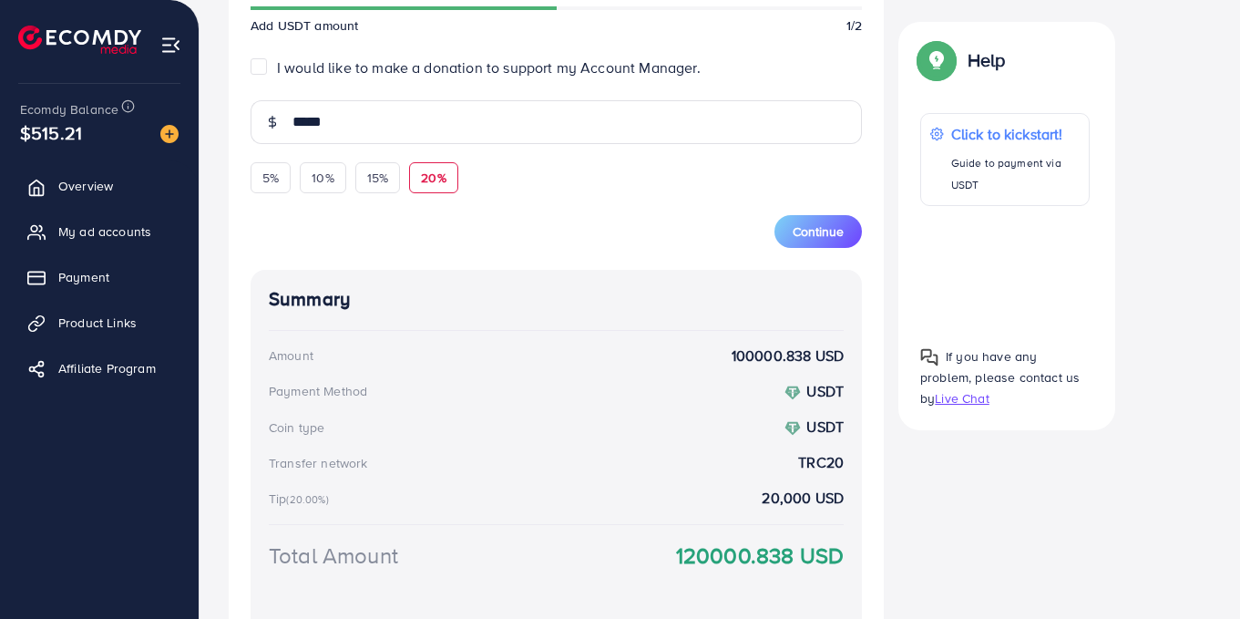
scroll to position [778, 0]
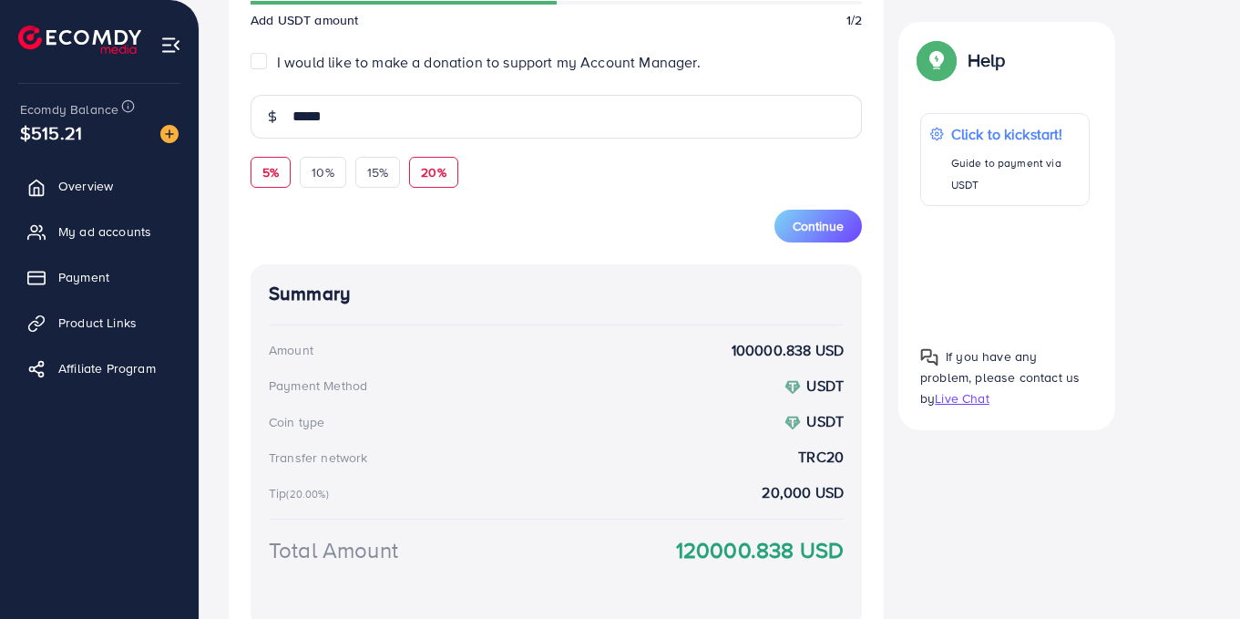
click at [265, 175] on span "5%" at bounding box center [270, 172] width 16 height 18
type input "****"
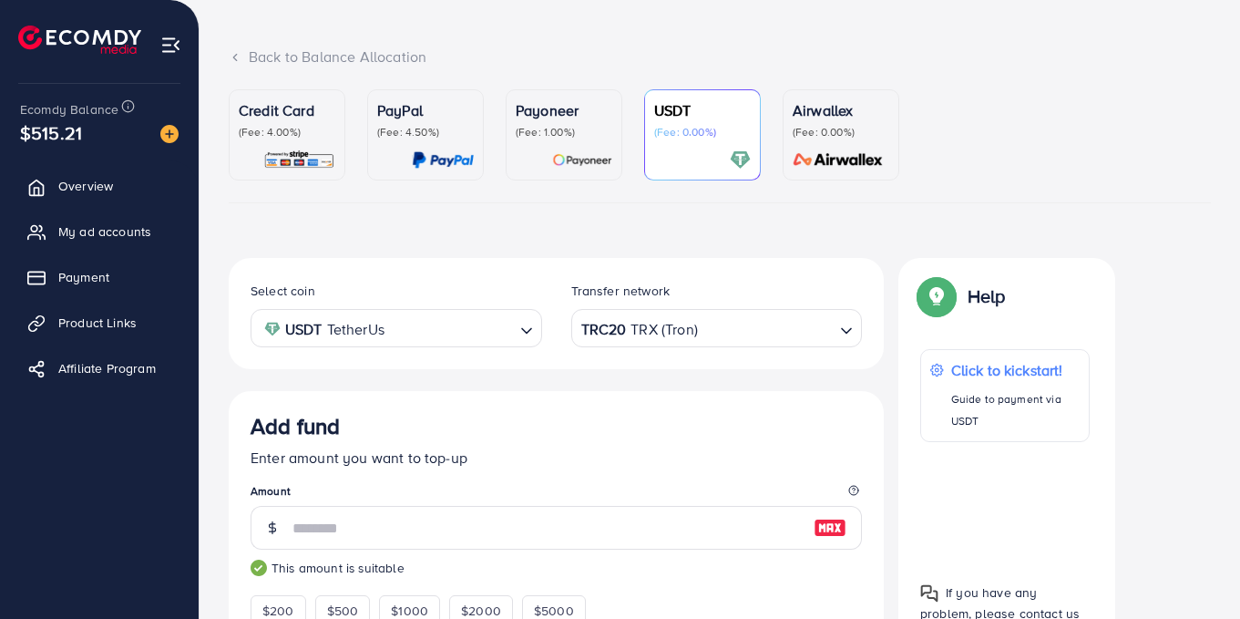
scroll to position [0, 0]
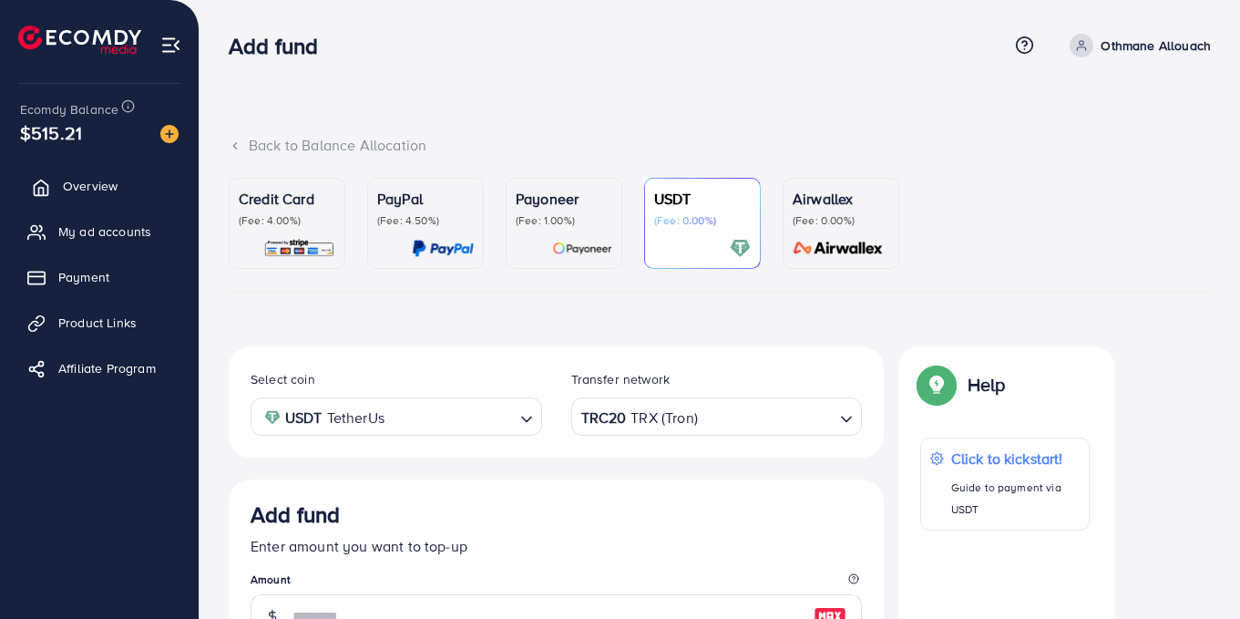
click at [62, 186] on link "Overview" at bounding box center [99, 186] width 171 height 36
